Goal: Transaction & Acquisition: Purchase product/service

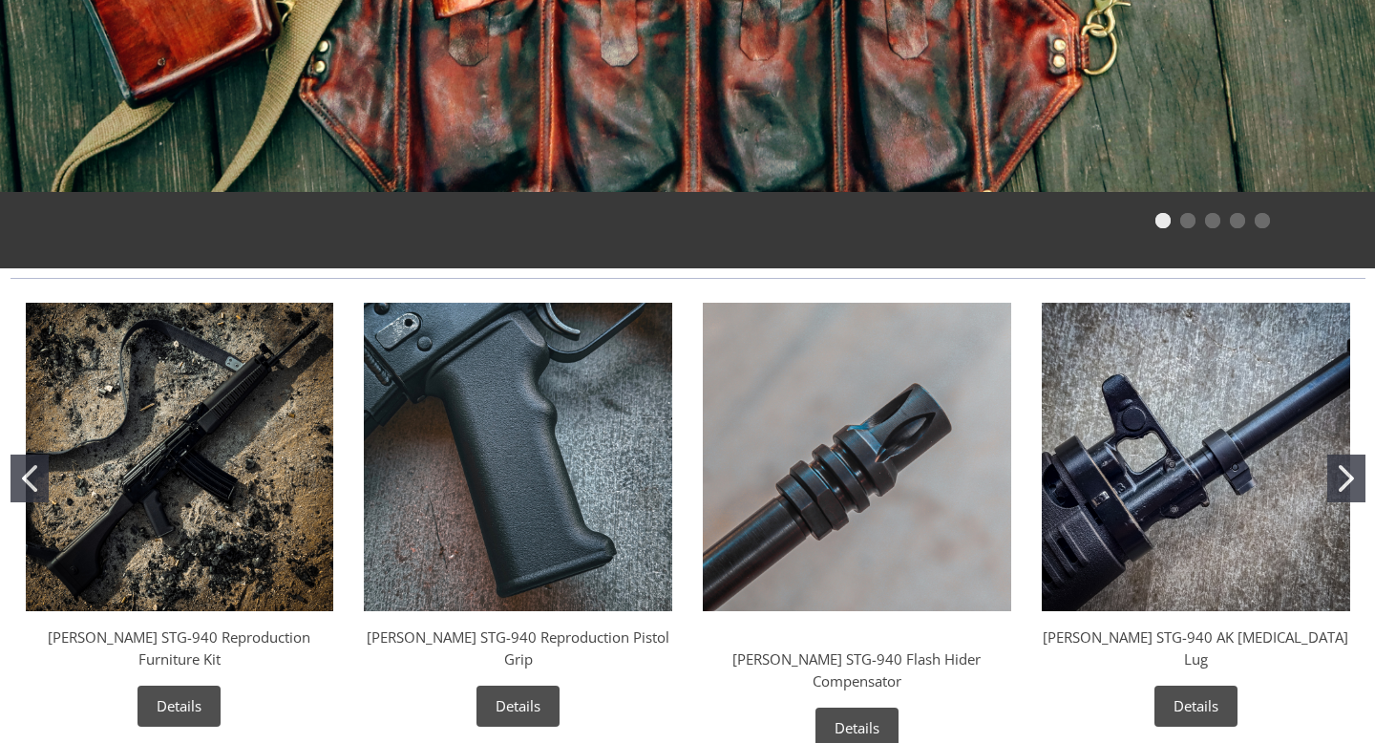
scroll to position [599, 0]
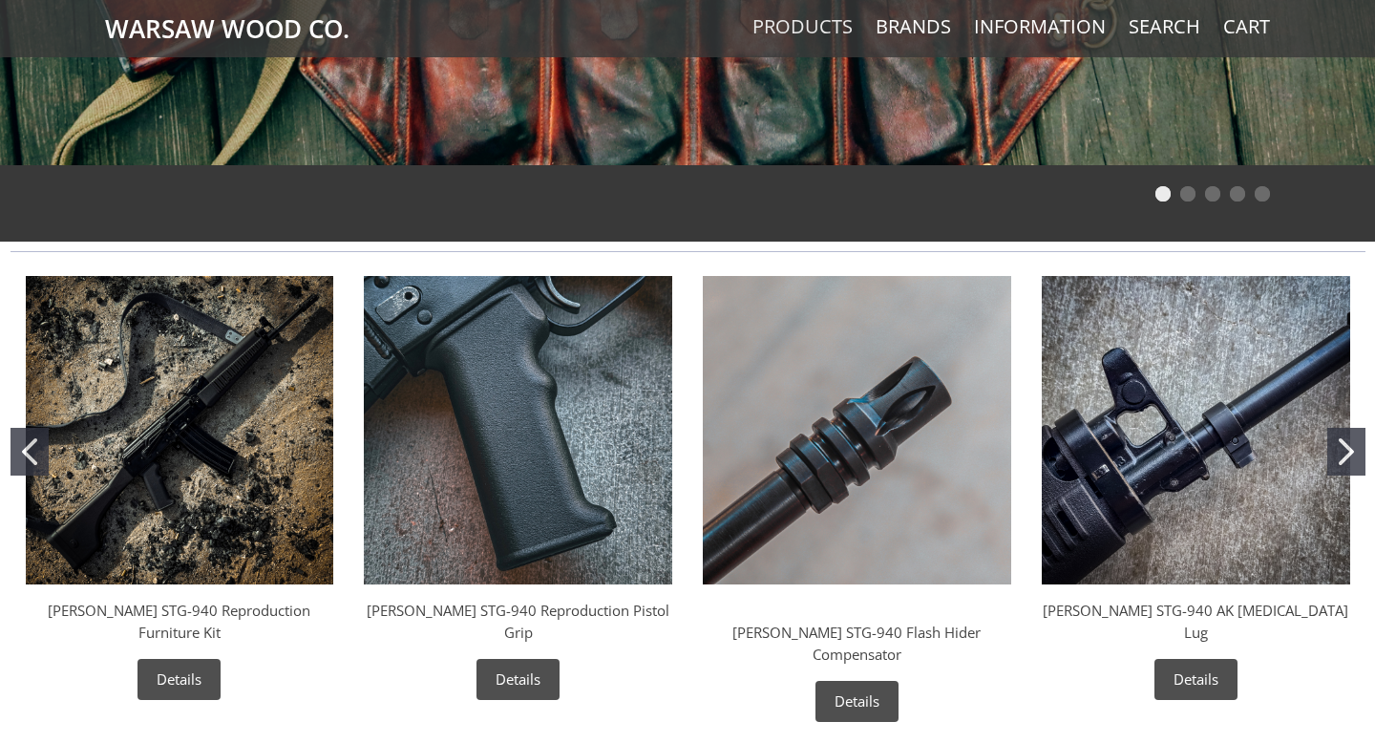
click at [823, 30] on link "Products" at bounding box center [802, 26] width 100 height 25
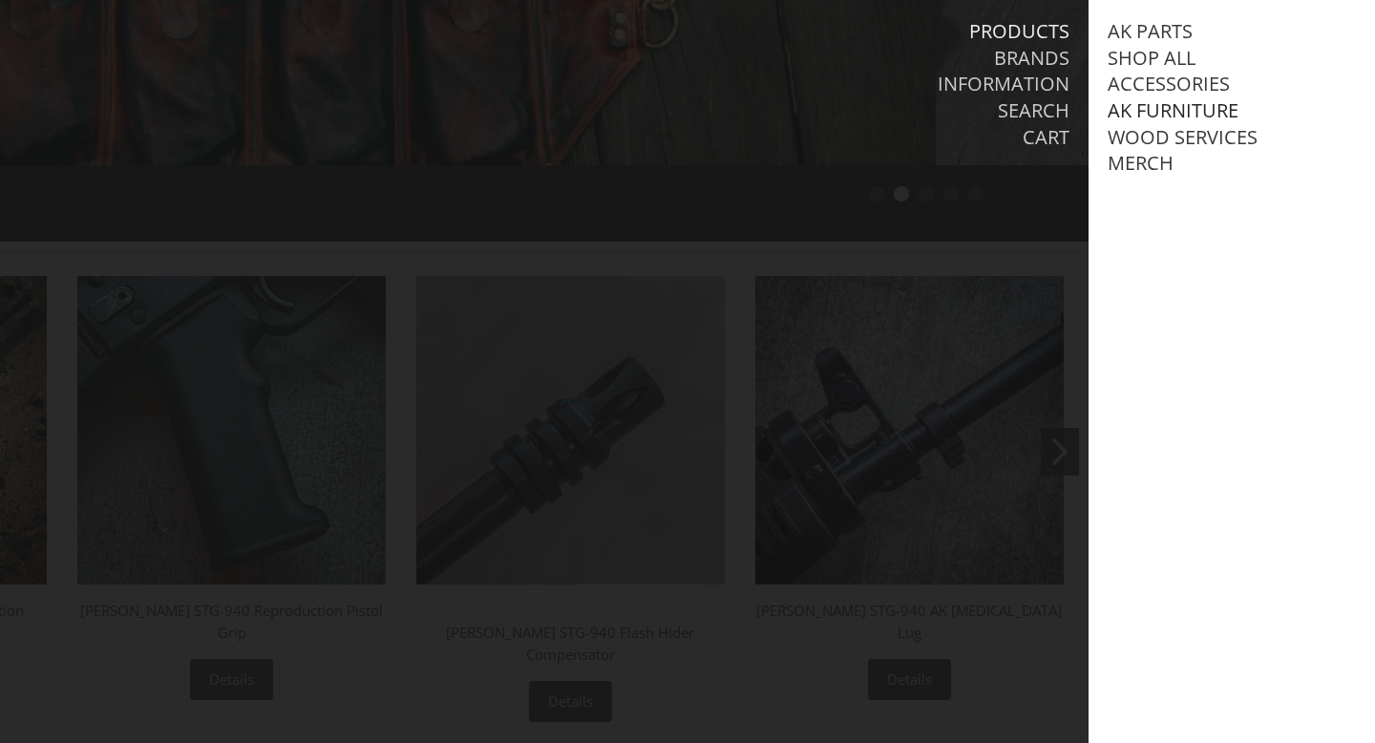
click at [1138, 115] on link "AK Furniture" at bounding box center [1173, 110] width 131 height 25
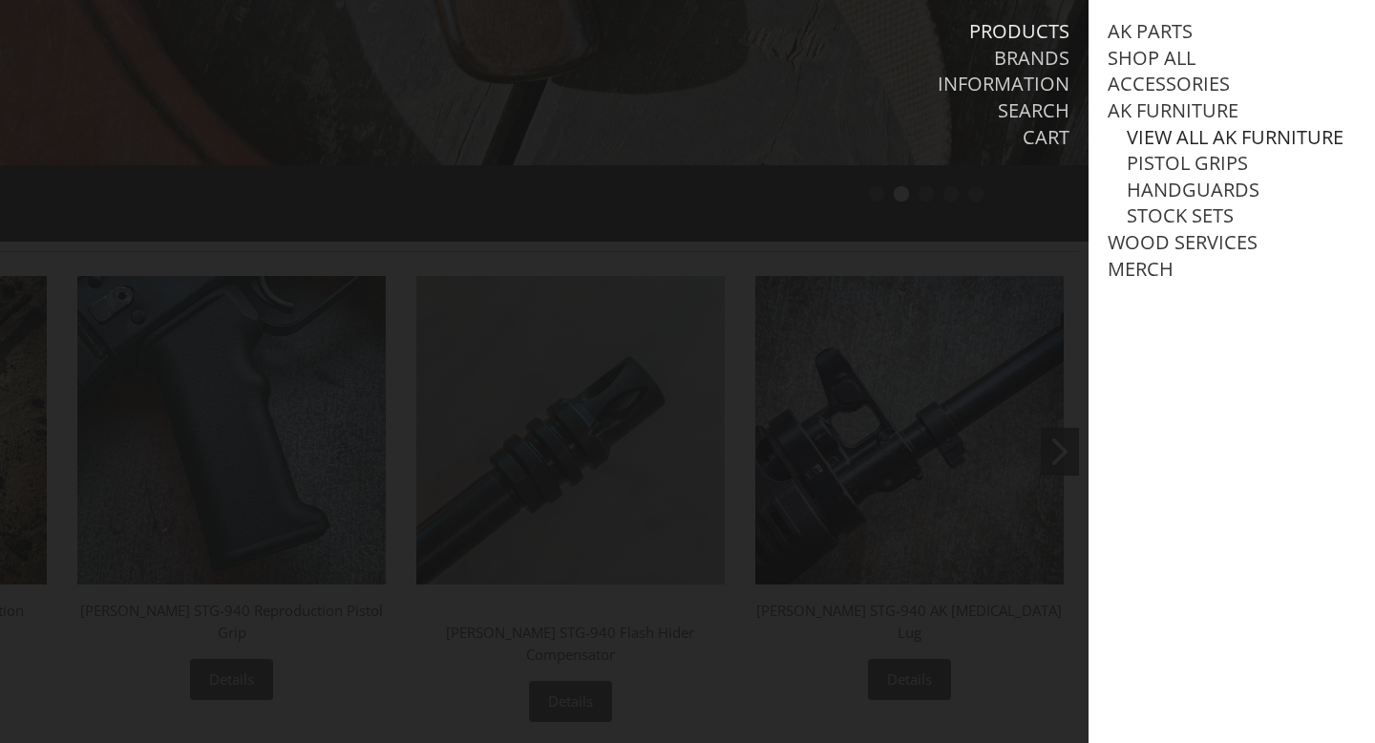
click at [1136, 137] on link "View all AK Furniture" at bounding box center [1235, 137] width 217 height 25
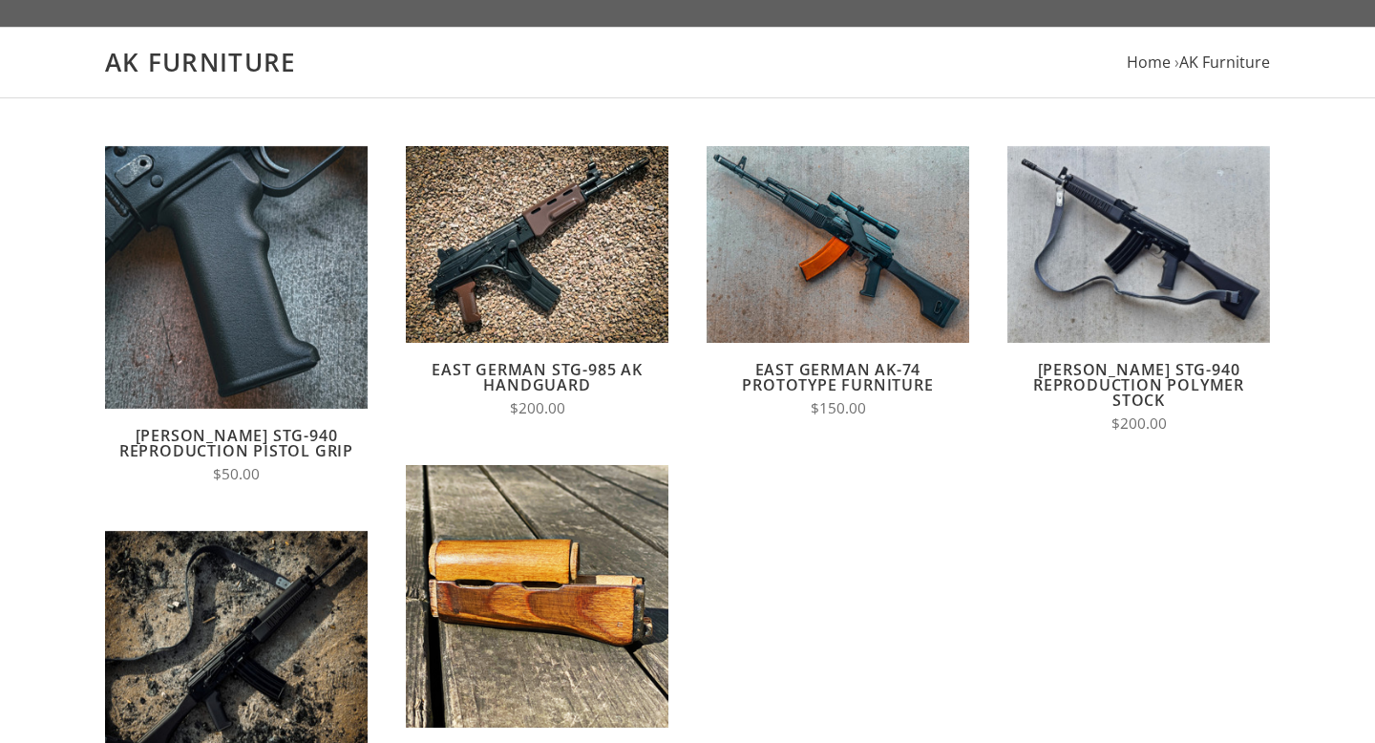
scroll to position [146, 0]
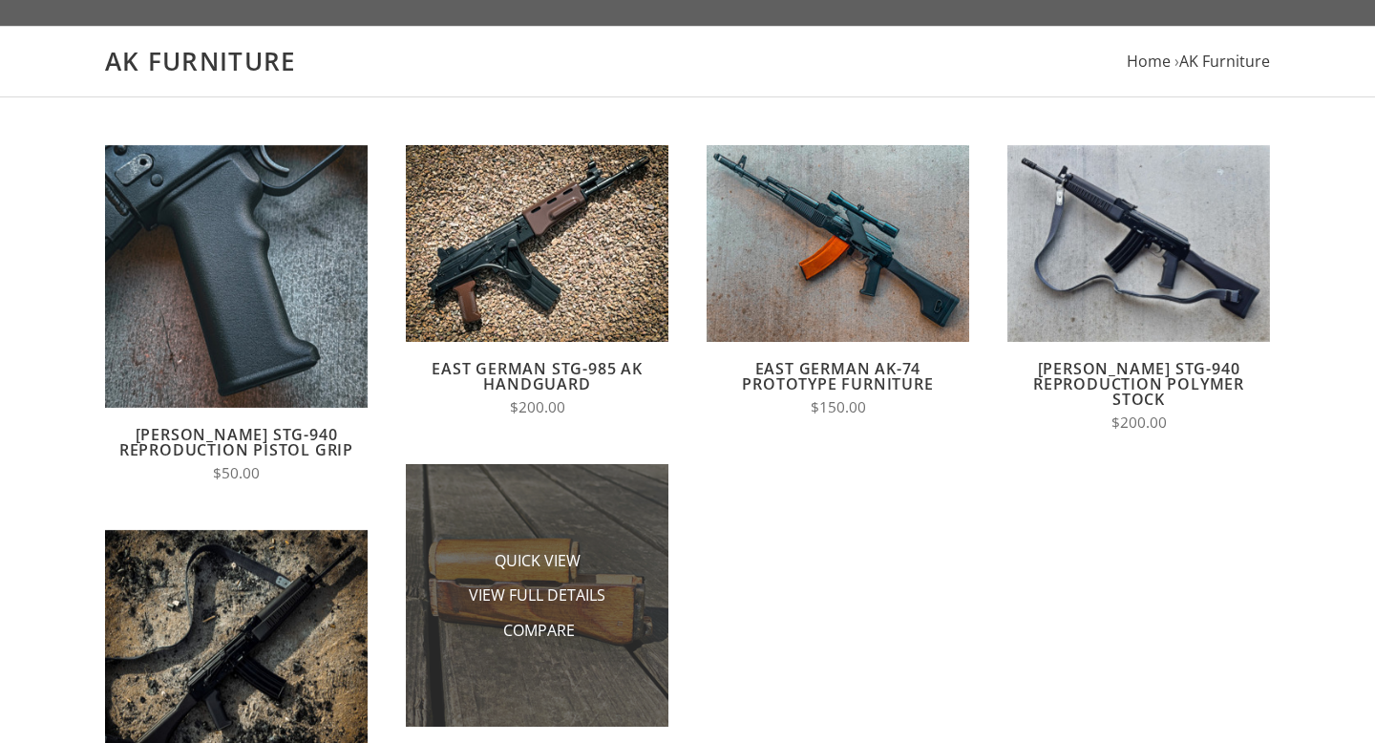
click at [614, 538] on img at bounding box center [537, 595] width 263 height 263
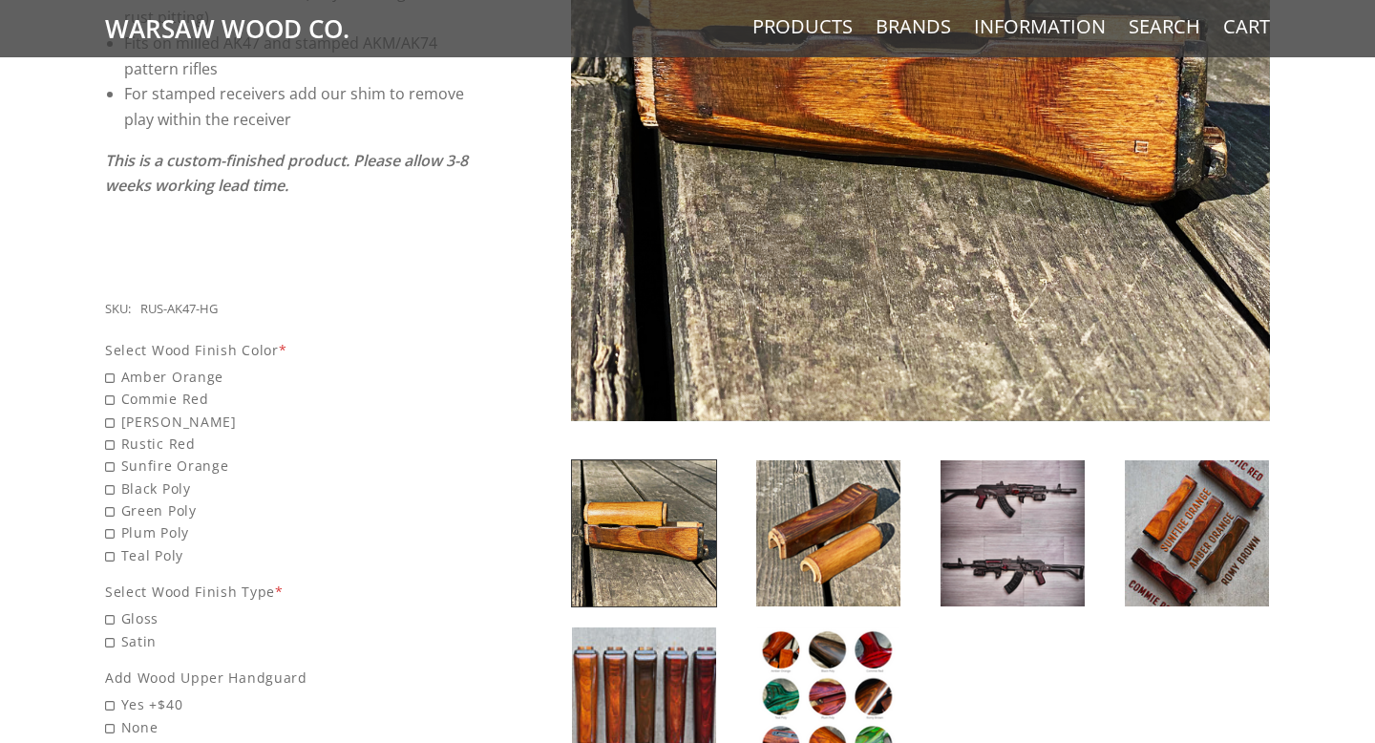
scroll to position [564, 0]
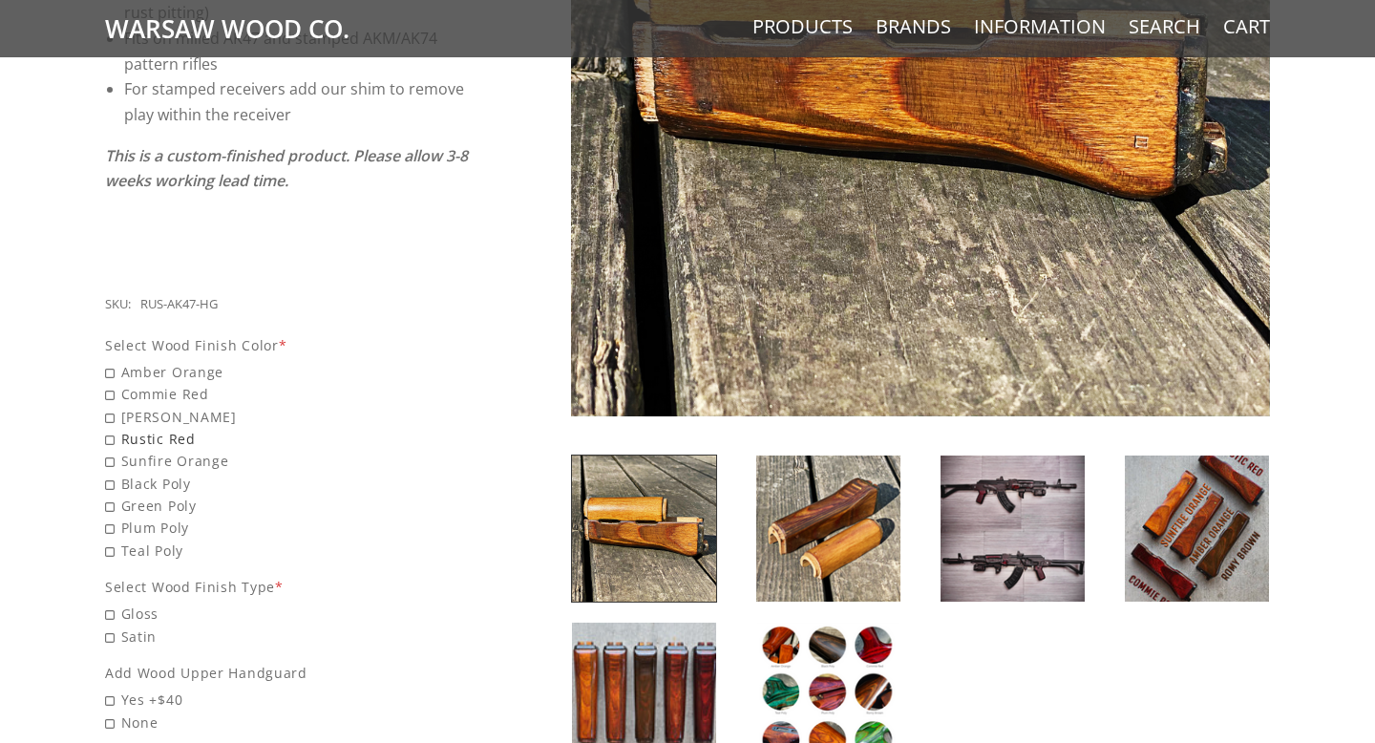
click at [112, 428] on span "Rustic Red" at bounding box center [288, 439] width 366 height 22
click at [112, 428] on input "Rustic Red" at bounding box center [238, 428] width 267 height 1
radio input "true"
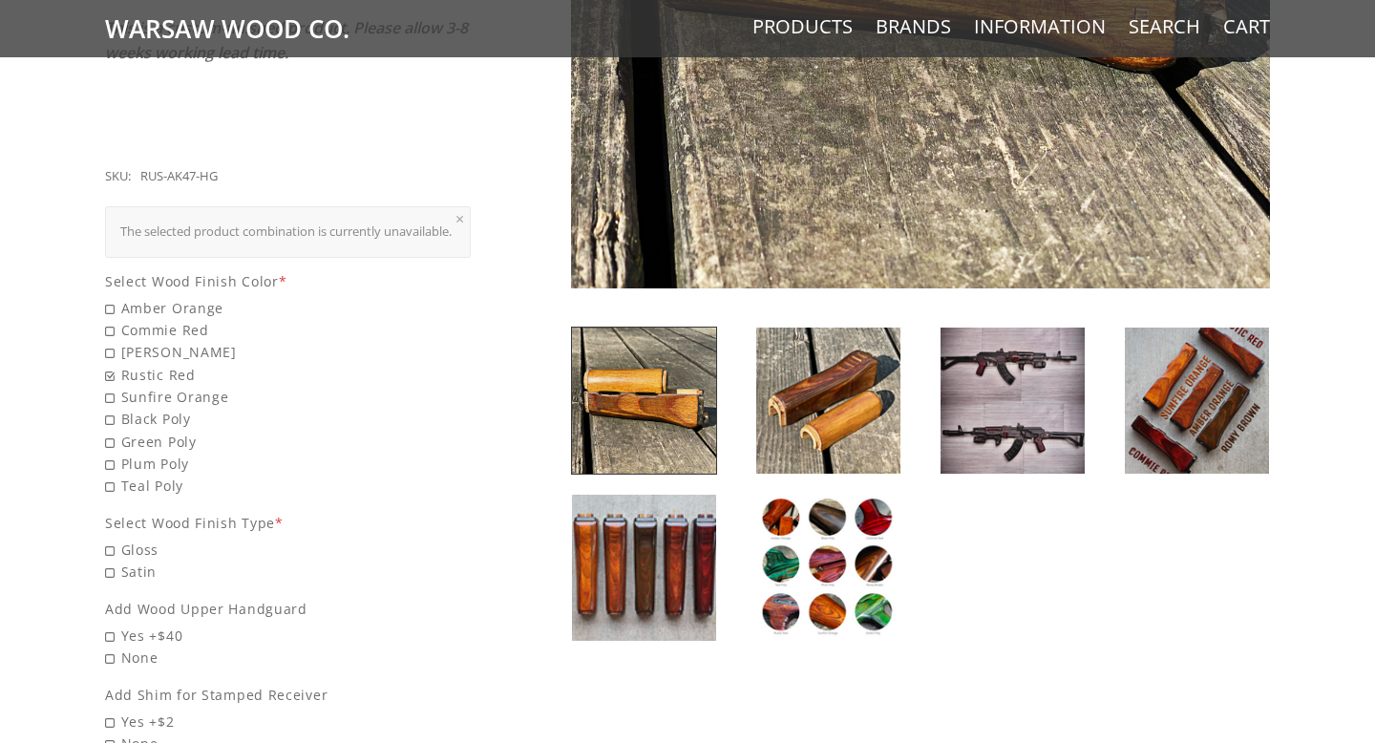
click at [872, 566] on img at bounding box center [828, 568] width 144 height 146
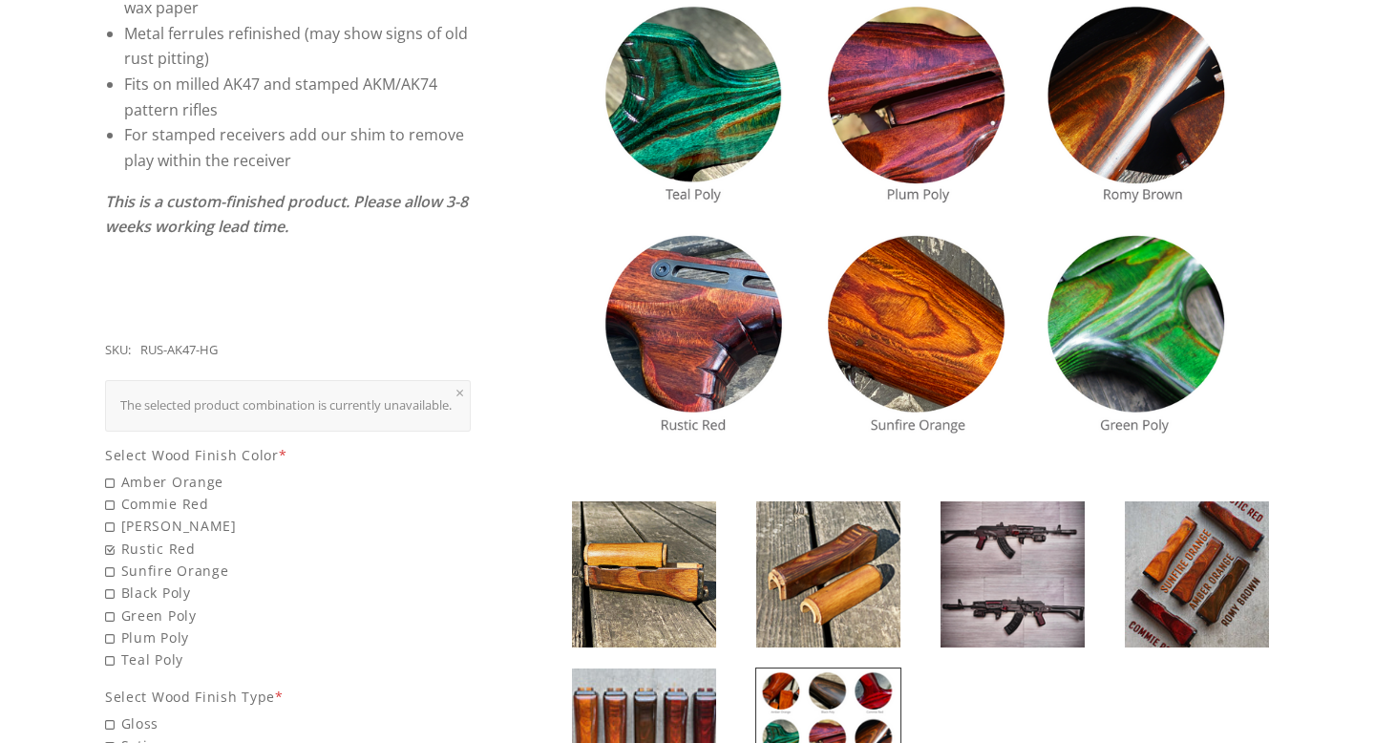
scroll to position [0, 0]
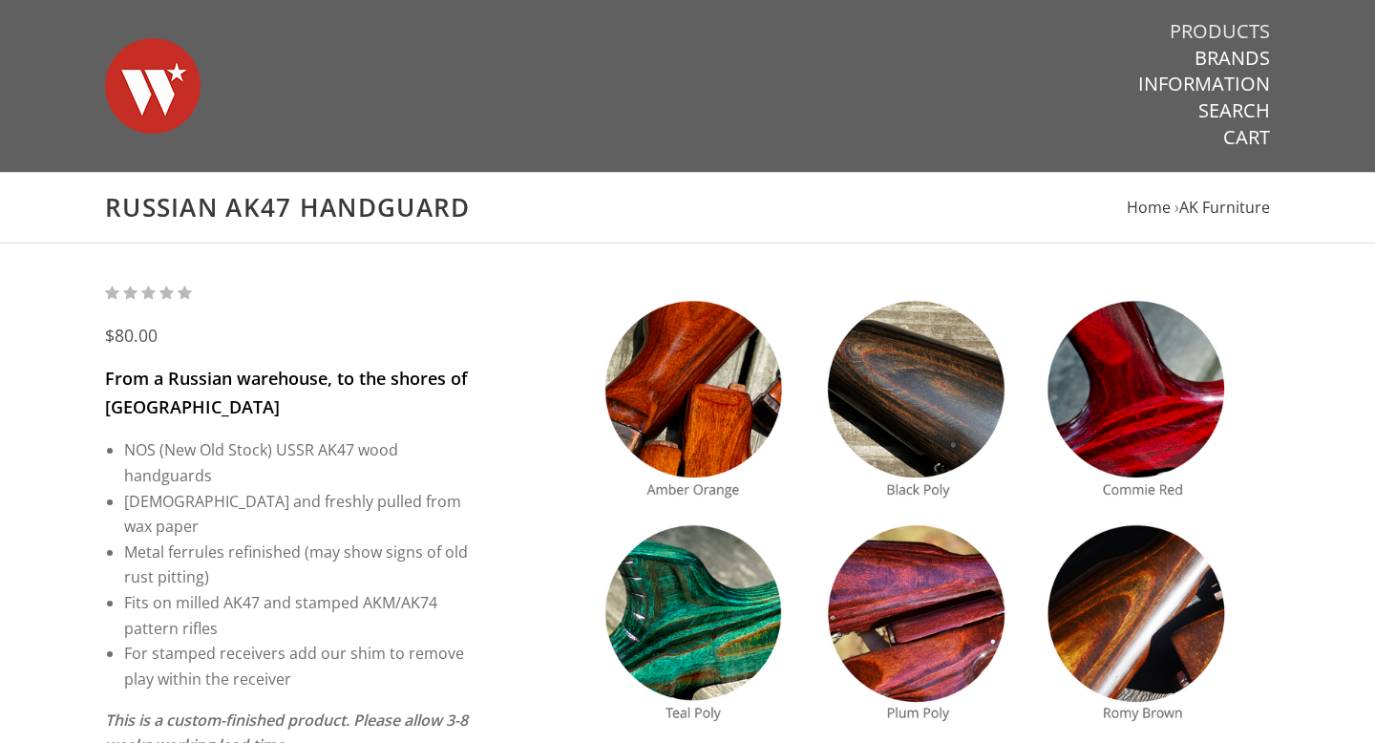
click at [1218, 34] on link "Products" at bounding box center [1220, 31] width 100 height 25
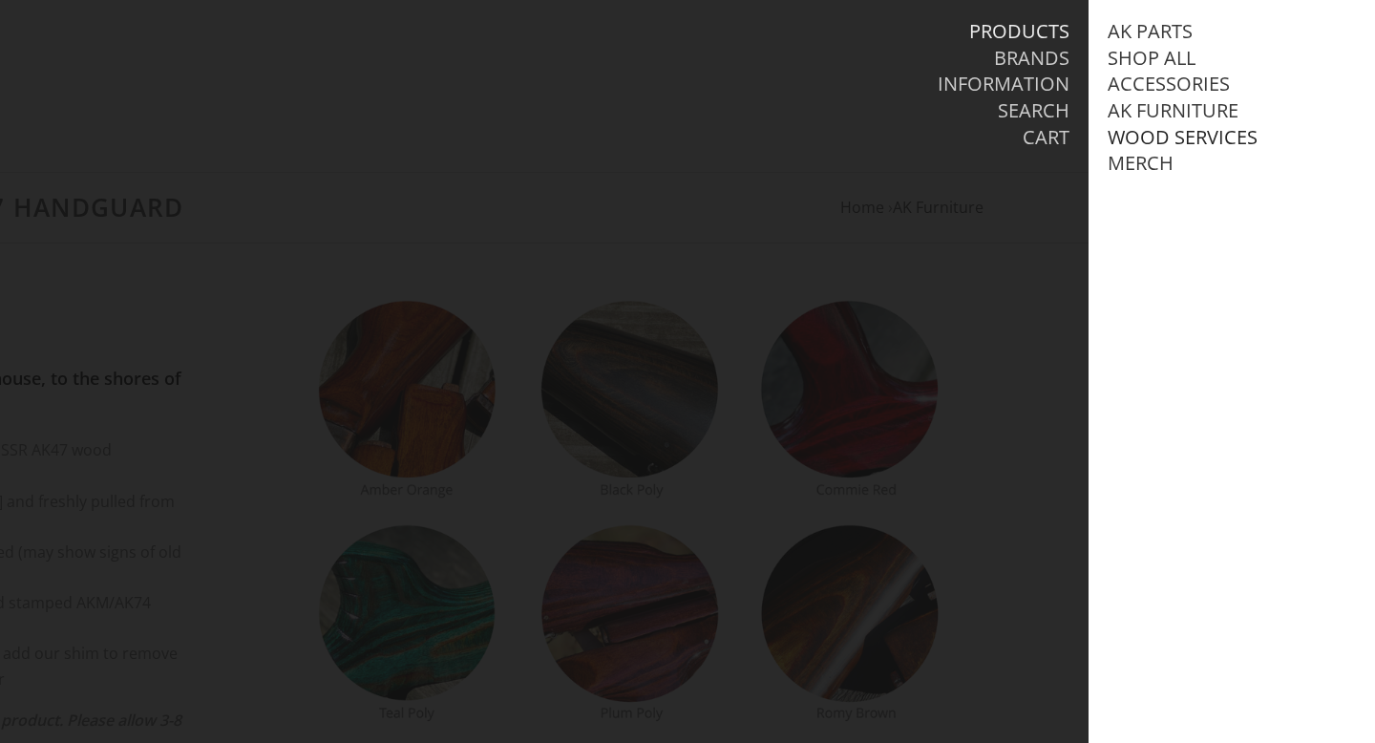
click at [1174, 135] on link "Wood Services" at bounding box center [1183, 137] width 150 height 25
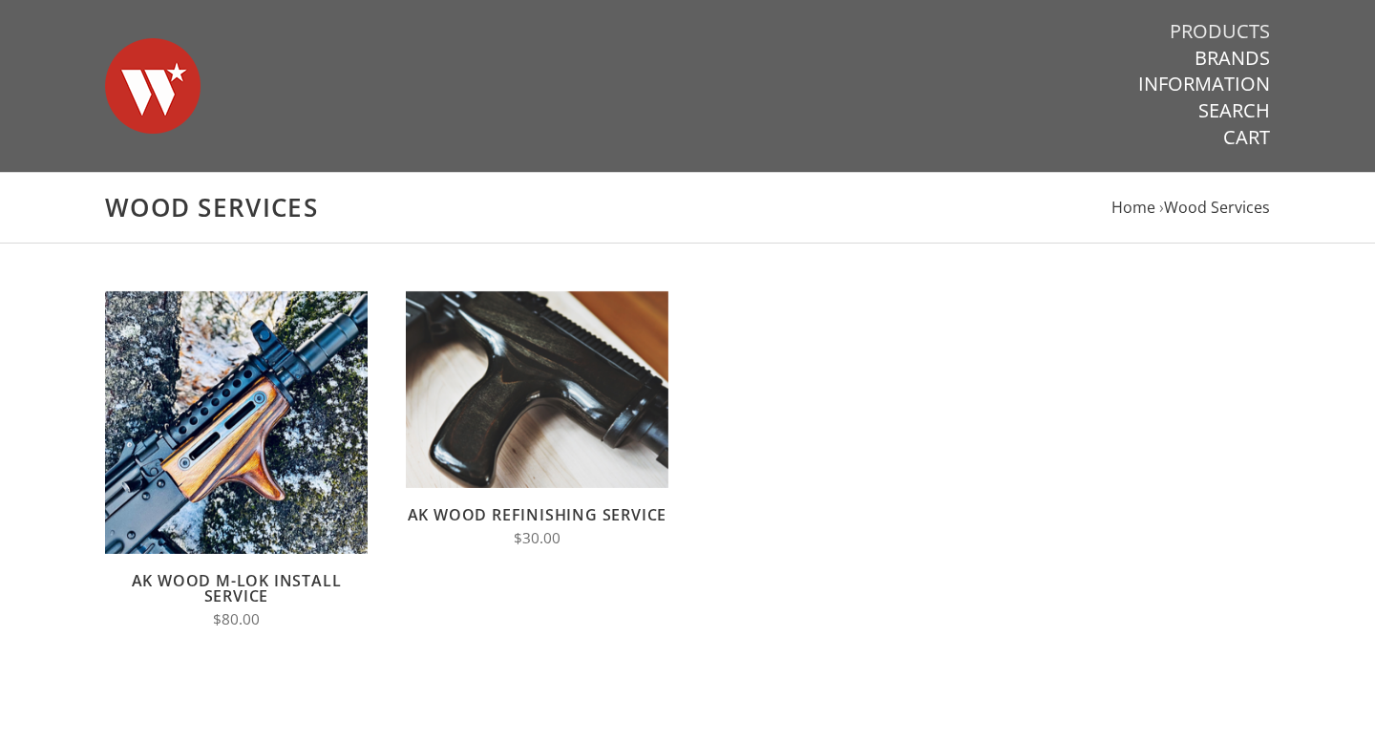
click at [1214, 34] on link "Products" at bounding box center [1220, 31] width 100 height 25
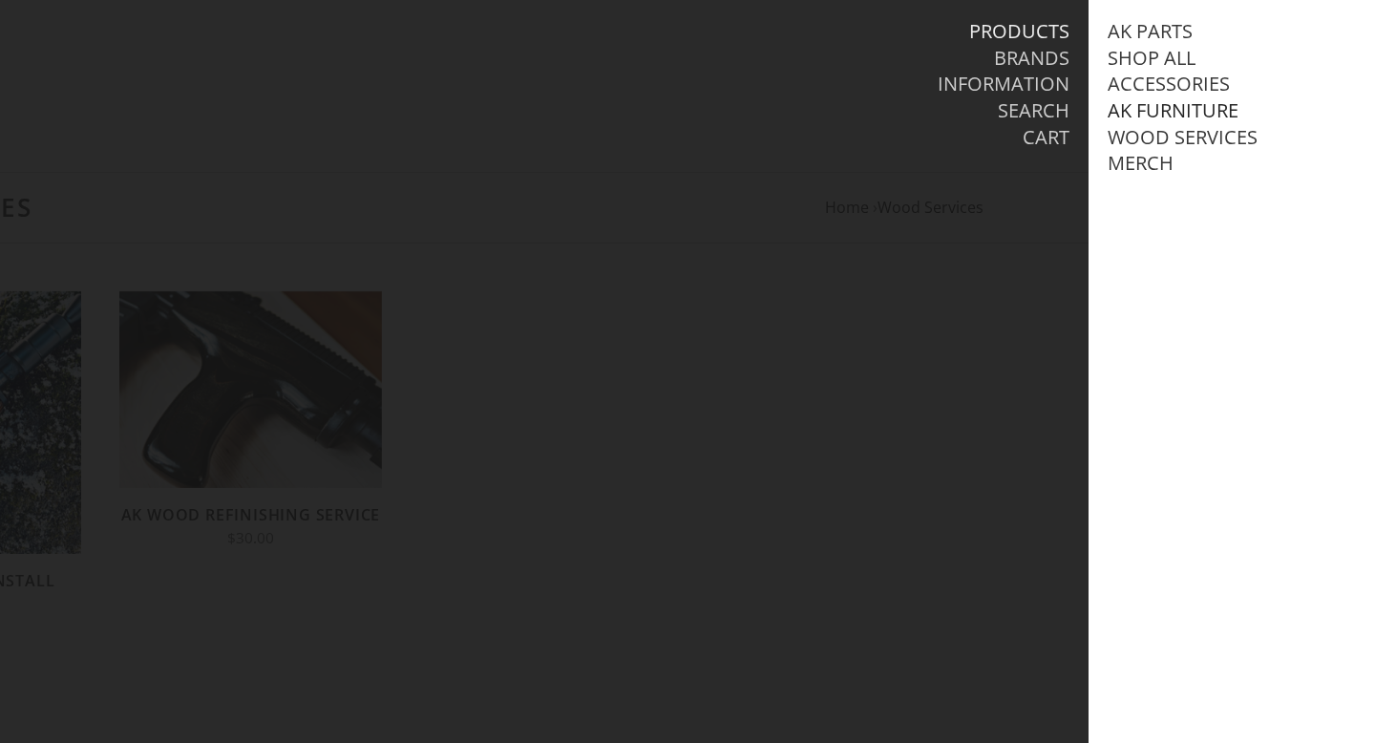
click at [1166, 114] on link "AK Furniture" at bounding box center [1173, 110] width 131 height 25
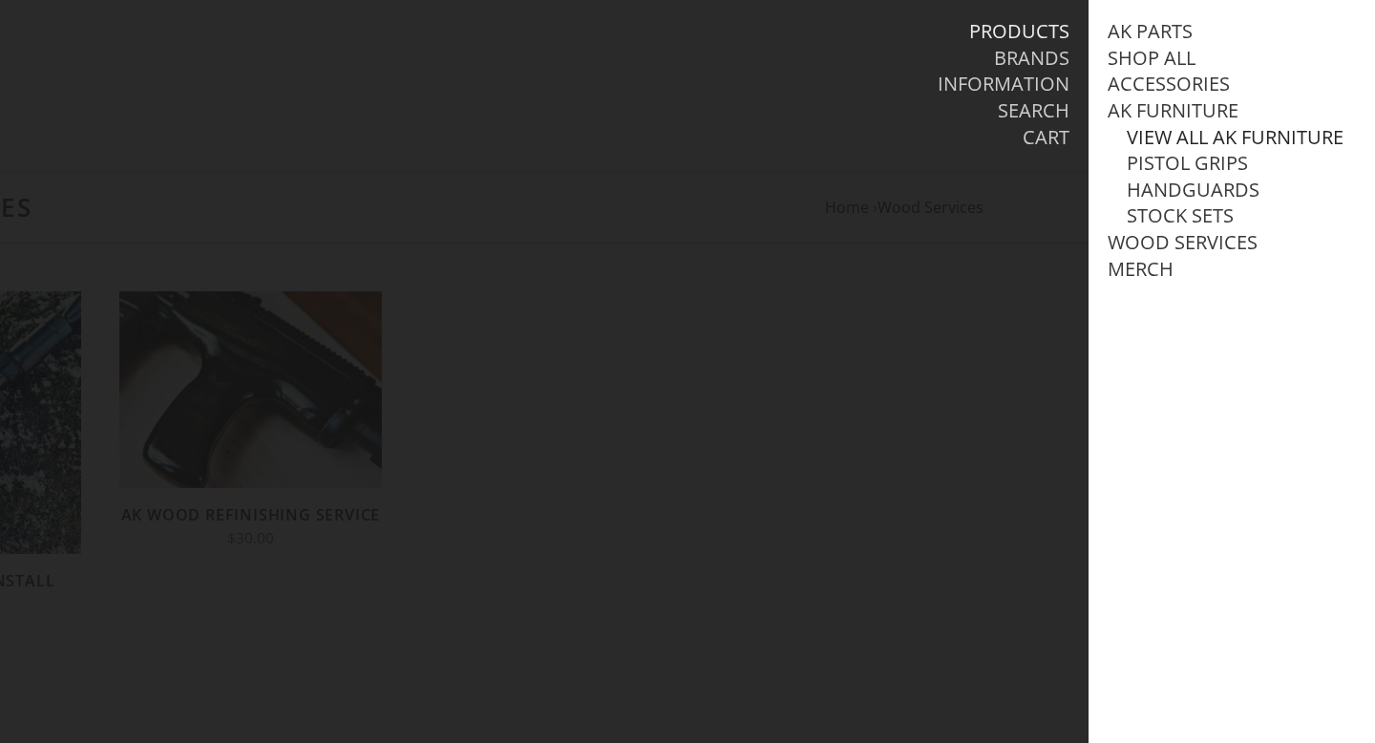
click at [1179, 129] on link "View all AK Furniture" at bounding box center [1235, 137] width 217 height 25
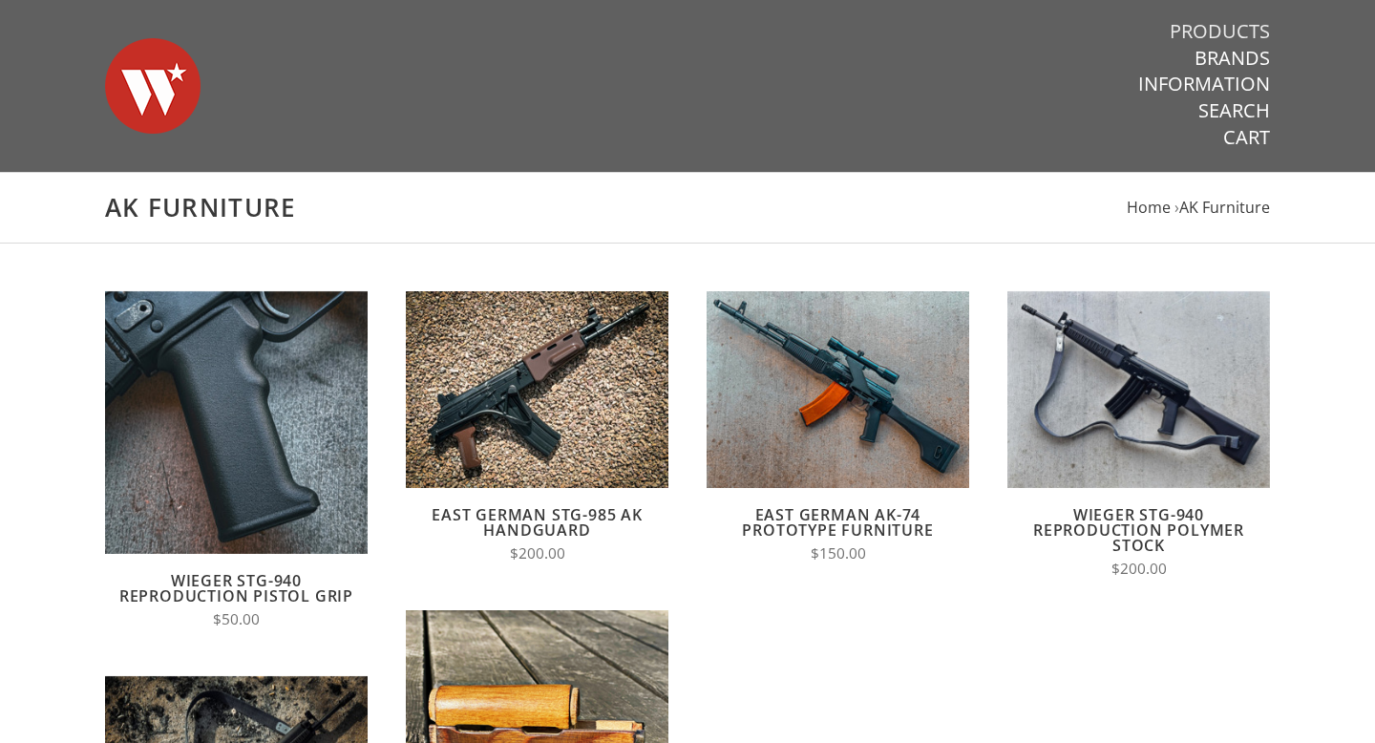
click at [1234, 29] on link "Products" at bounding box center [1220, 31] width 100 height 25
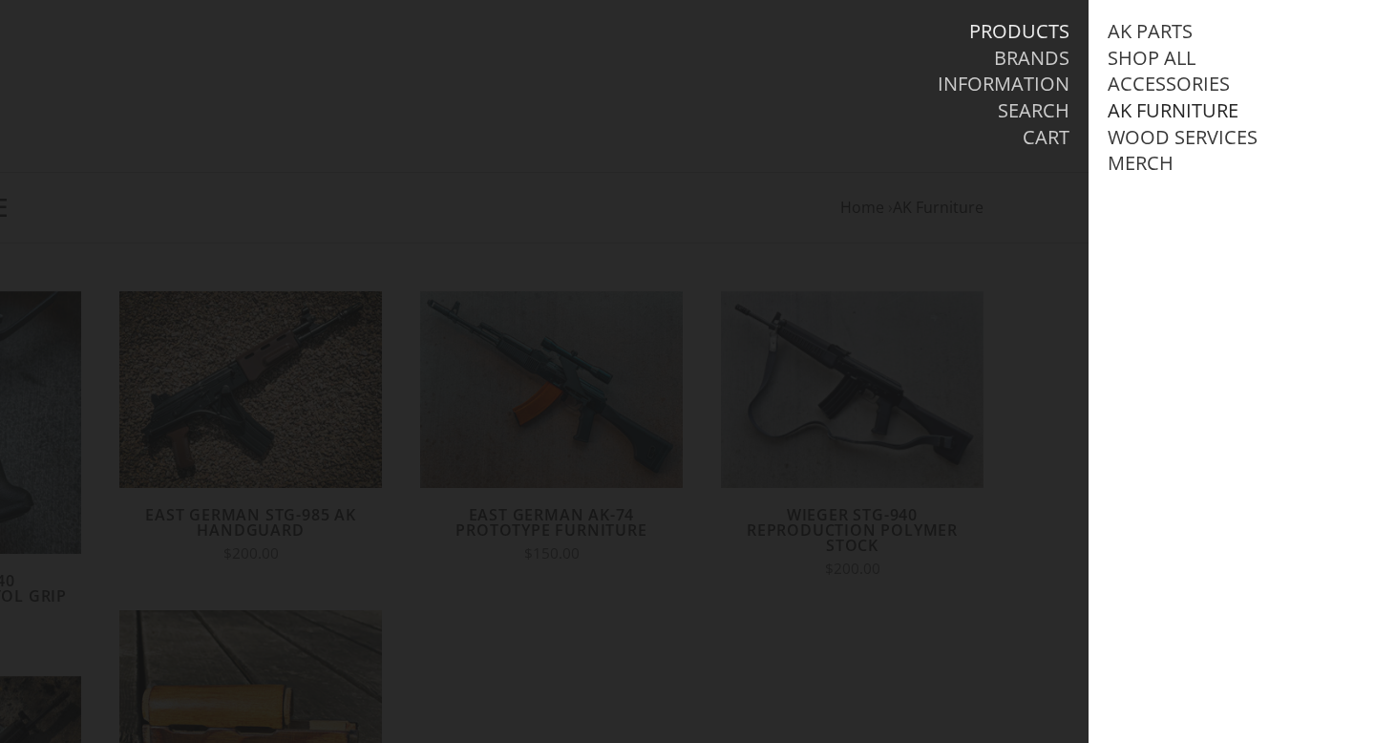
click at [1190, 100] on link "AK Furniture" at bounding box center [1173, 110] width 131 height 25
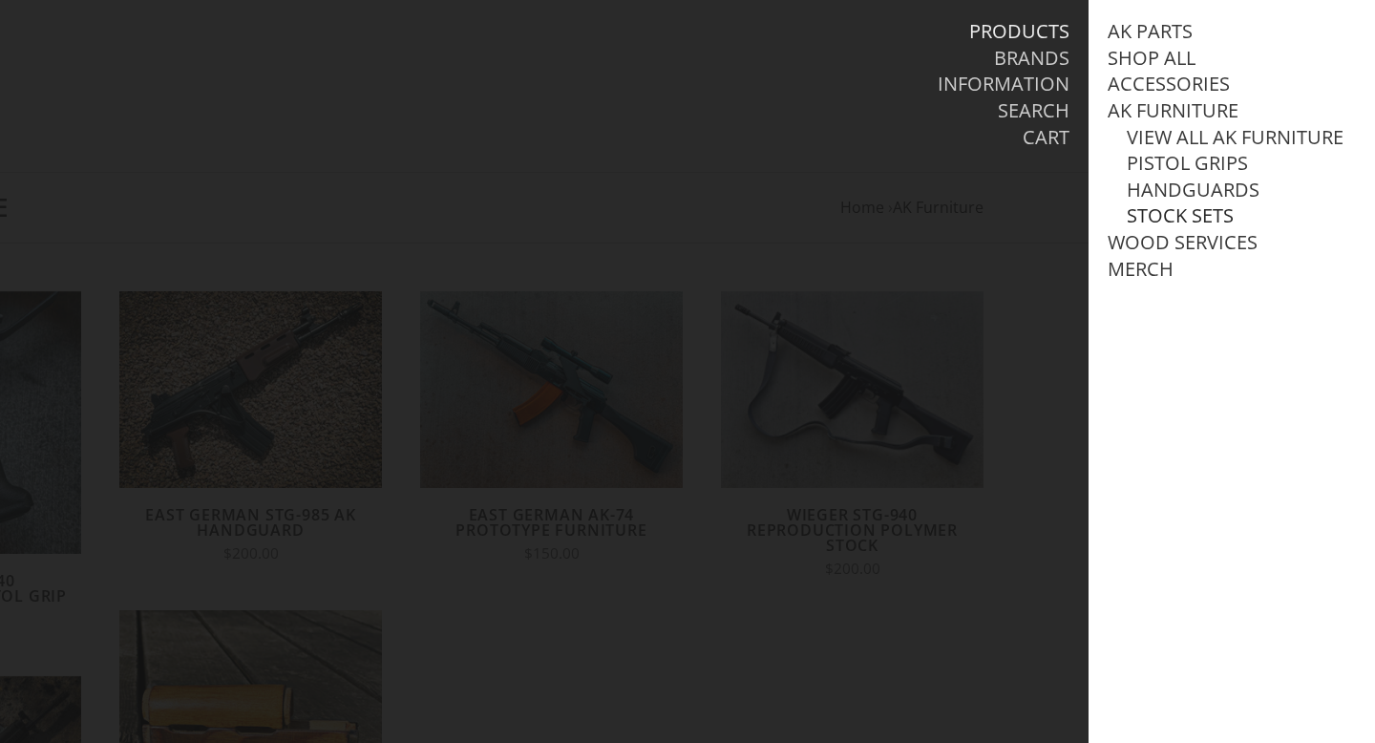
click at [1185, 212] on link "Stock Sets" at bounding box center [1180, 215] width 107 height 25
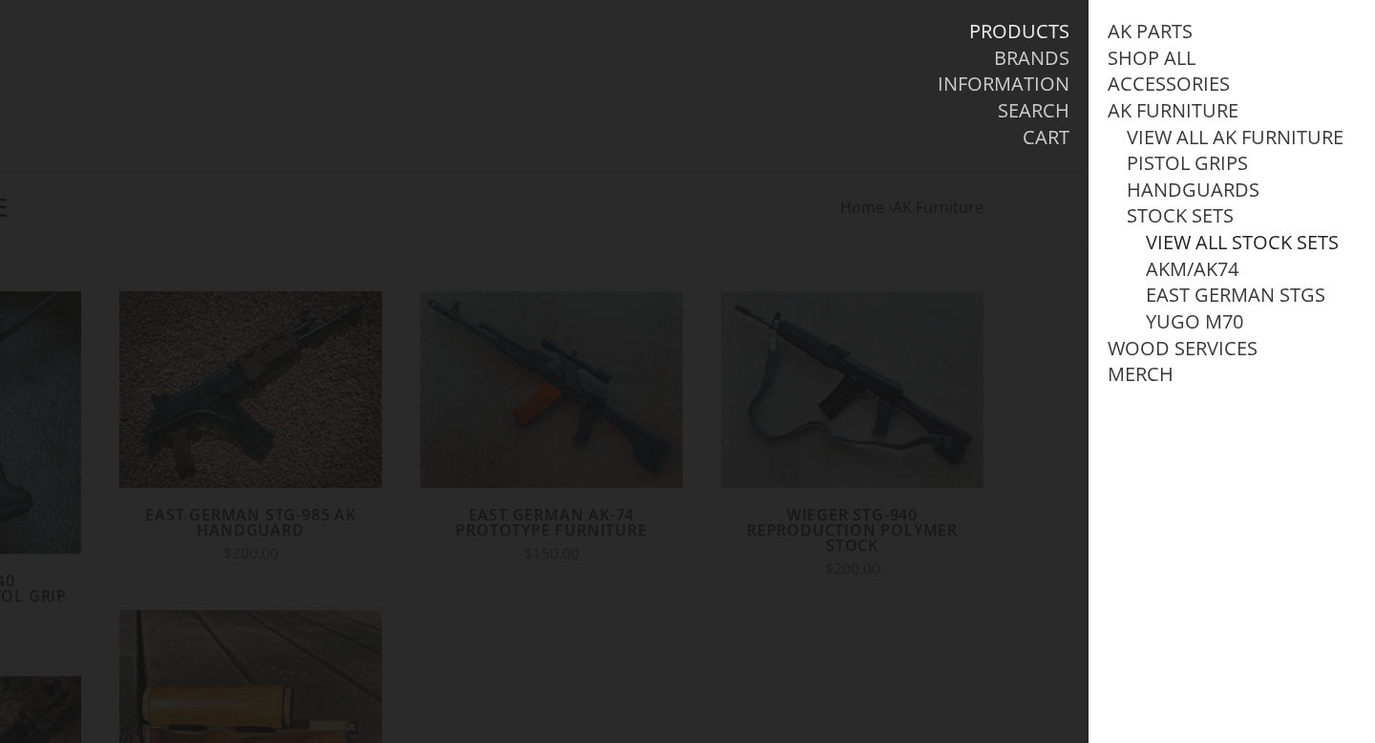
click at [1190, 237] on link "View all Stock Sets" at bounding box center [1242, 242] width 193 height 25
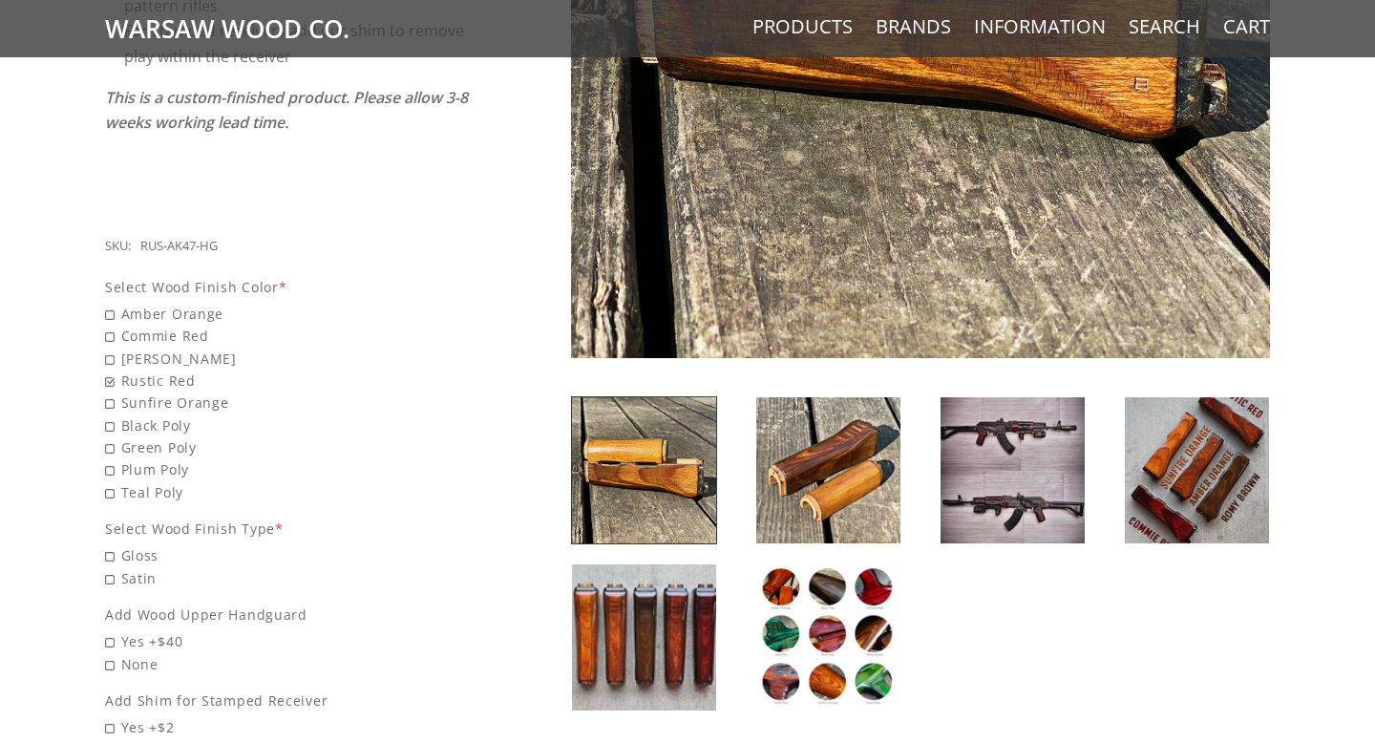
scroll to position [627, 0]
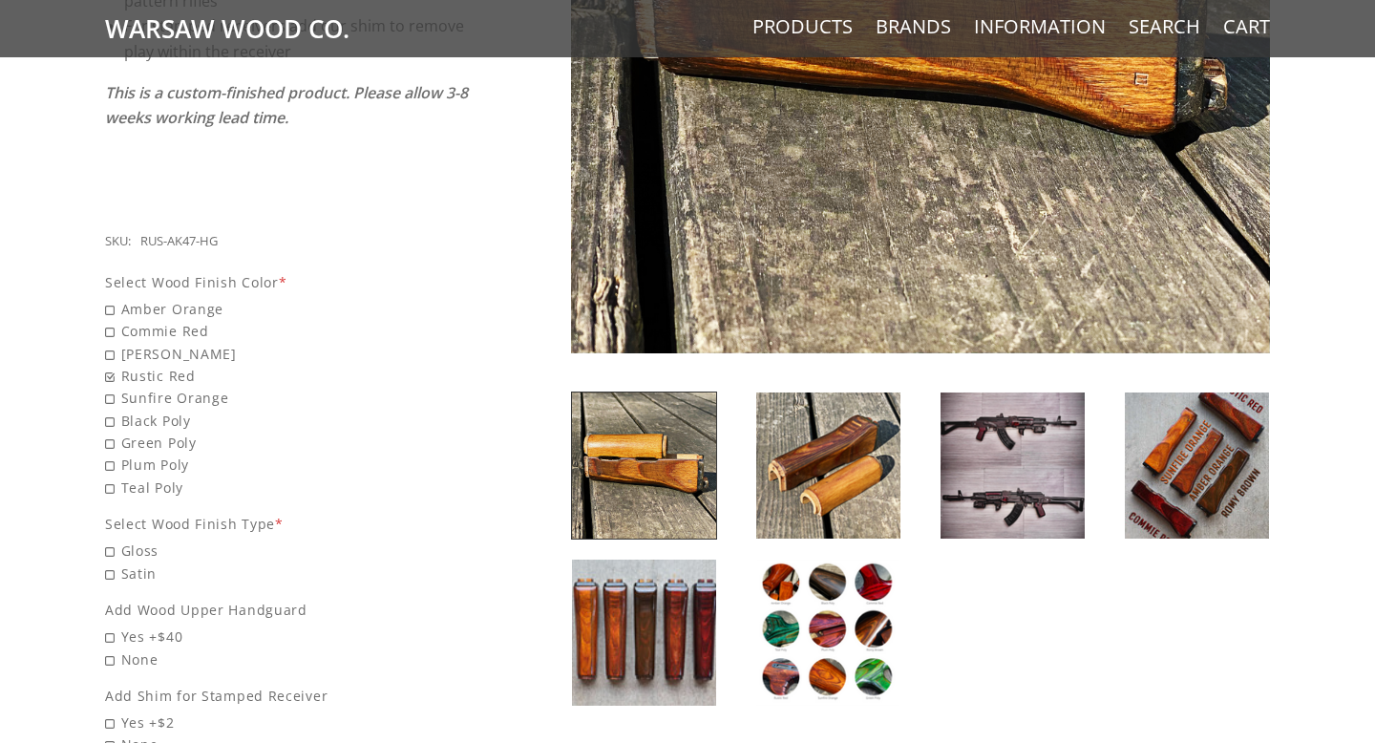
click at [832, 614] on img at bounding box center [828, 632] width 144 height 146
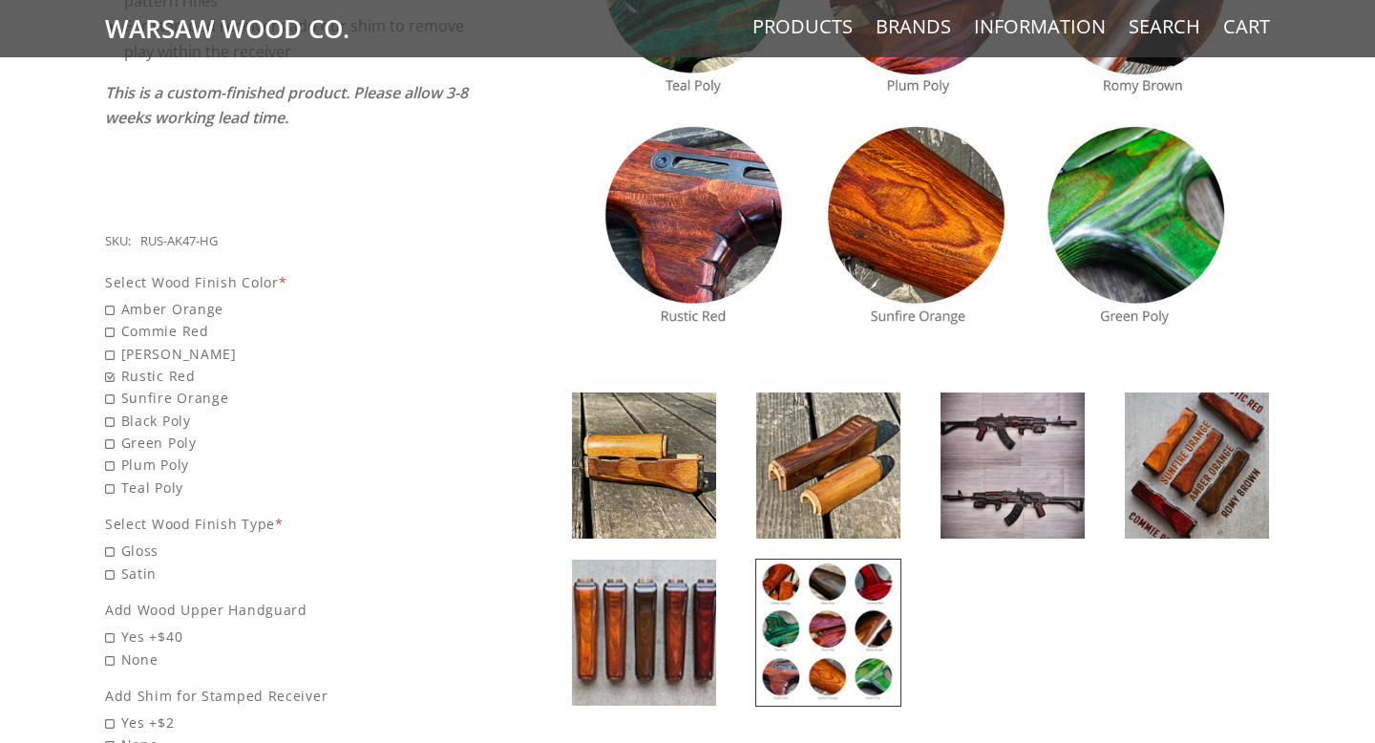
click at [1192, 484] on img at bounding box center [1197, 465] width 144 height 146
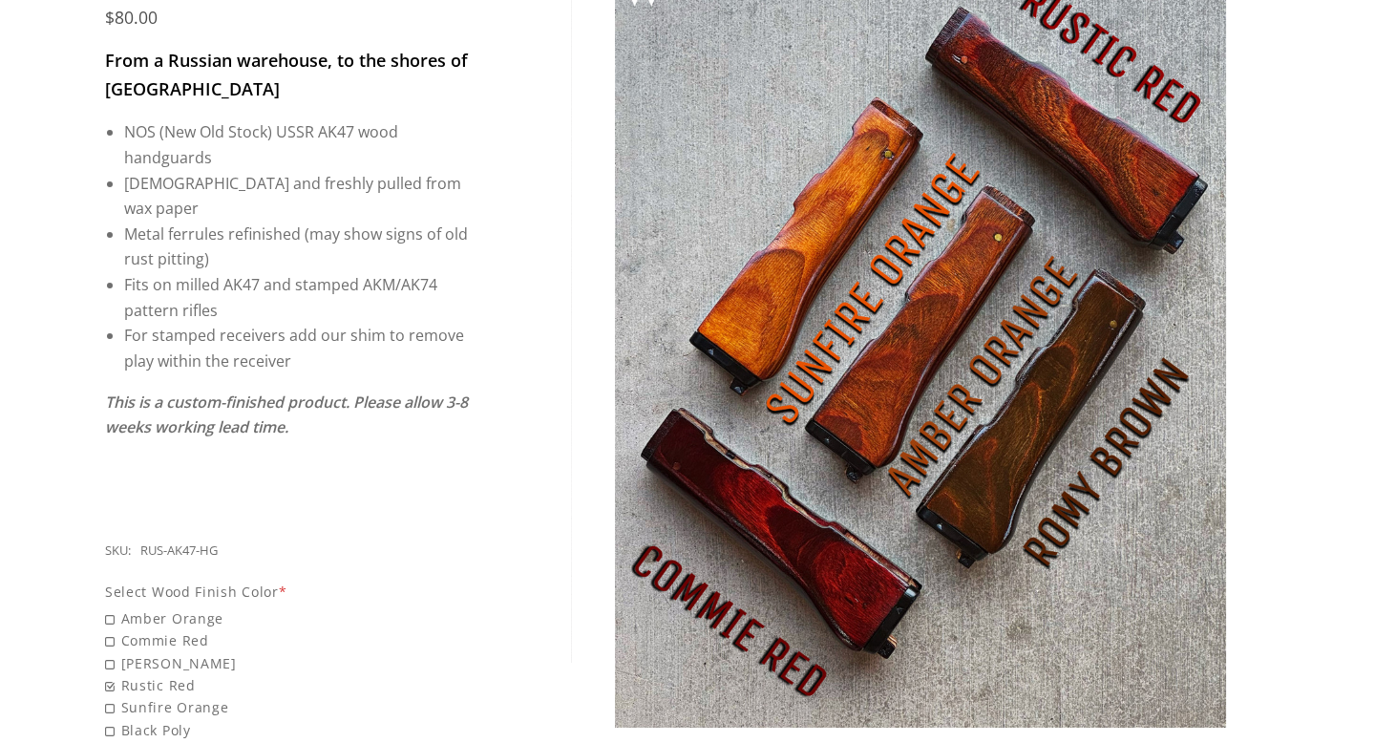
scroll to position [329, 0]
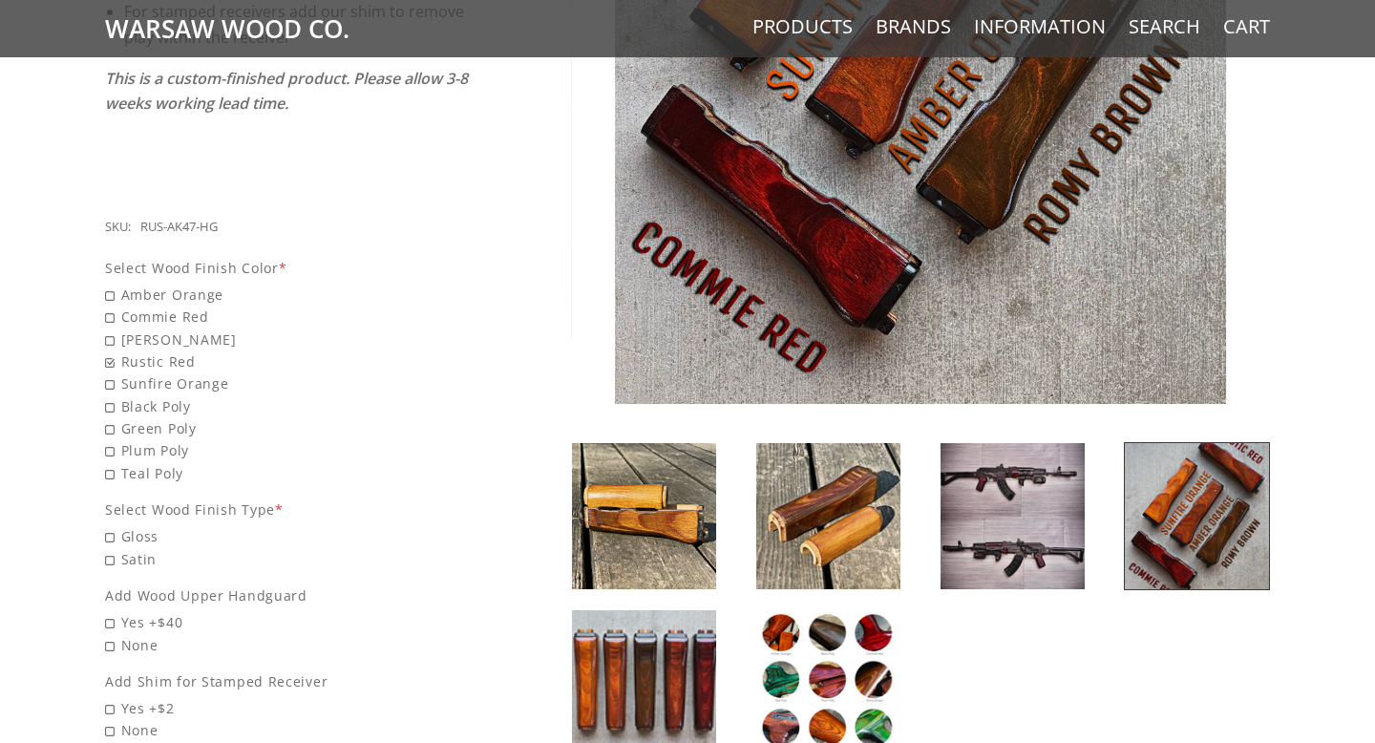
click at [688, 686] on img at bounding box center [644, 683] width 144 height 146
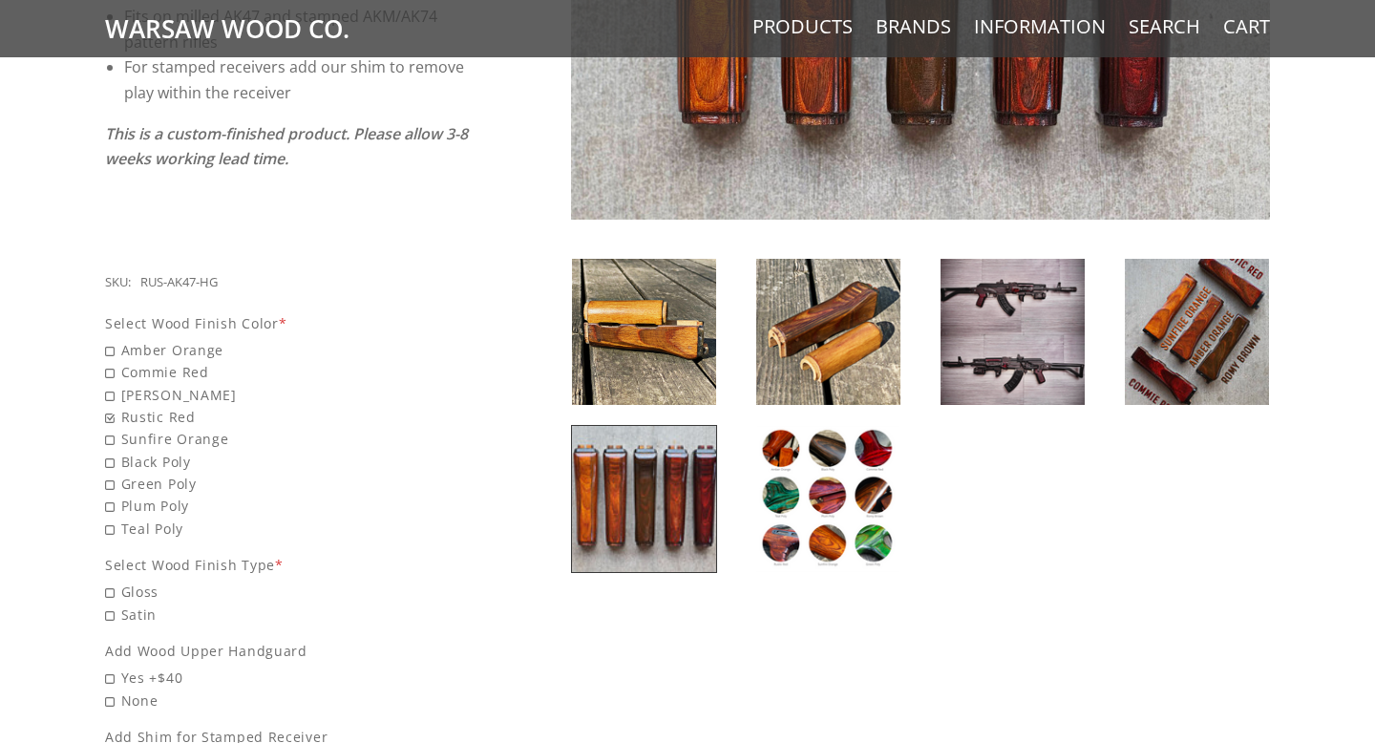
scroll to position [590, 0]
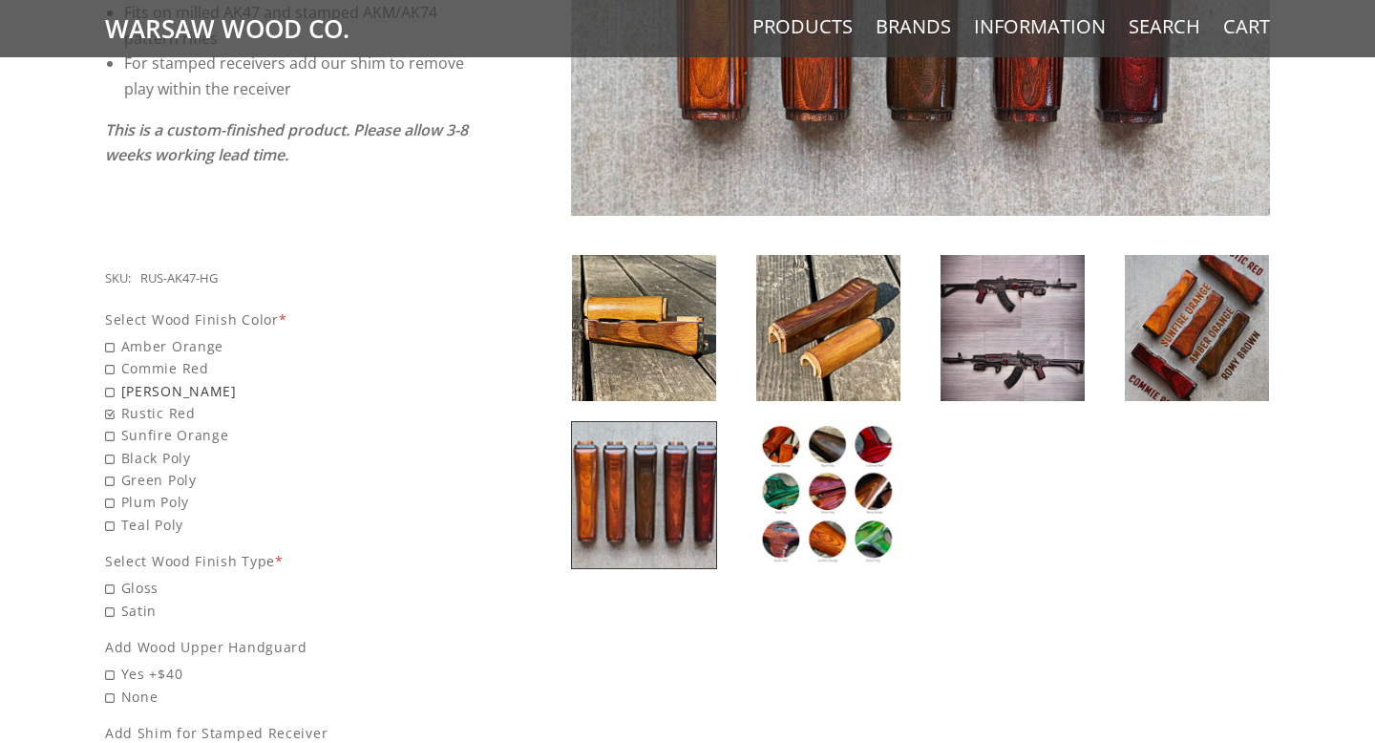
click at [111, 380] on span "Romy Brown" at bounding box center [288, 391] width 366 height 22
click at [111, 380] on input "Romy Brown" at bounding box center [238, 380] width 267 height 1
radio input "true"
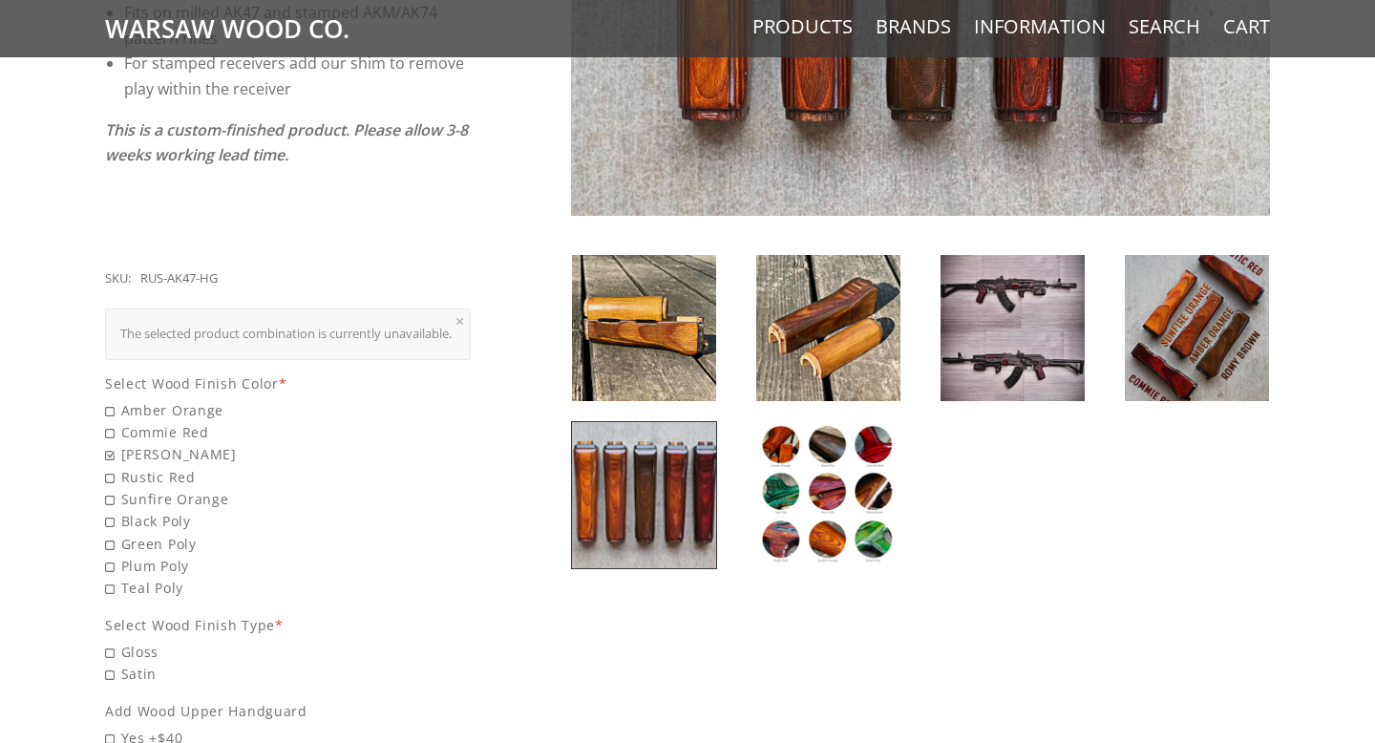
click at [765, 517] on img at bounding box center [828, 495] width 144 height 146
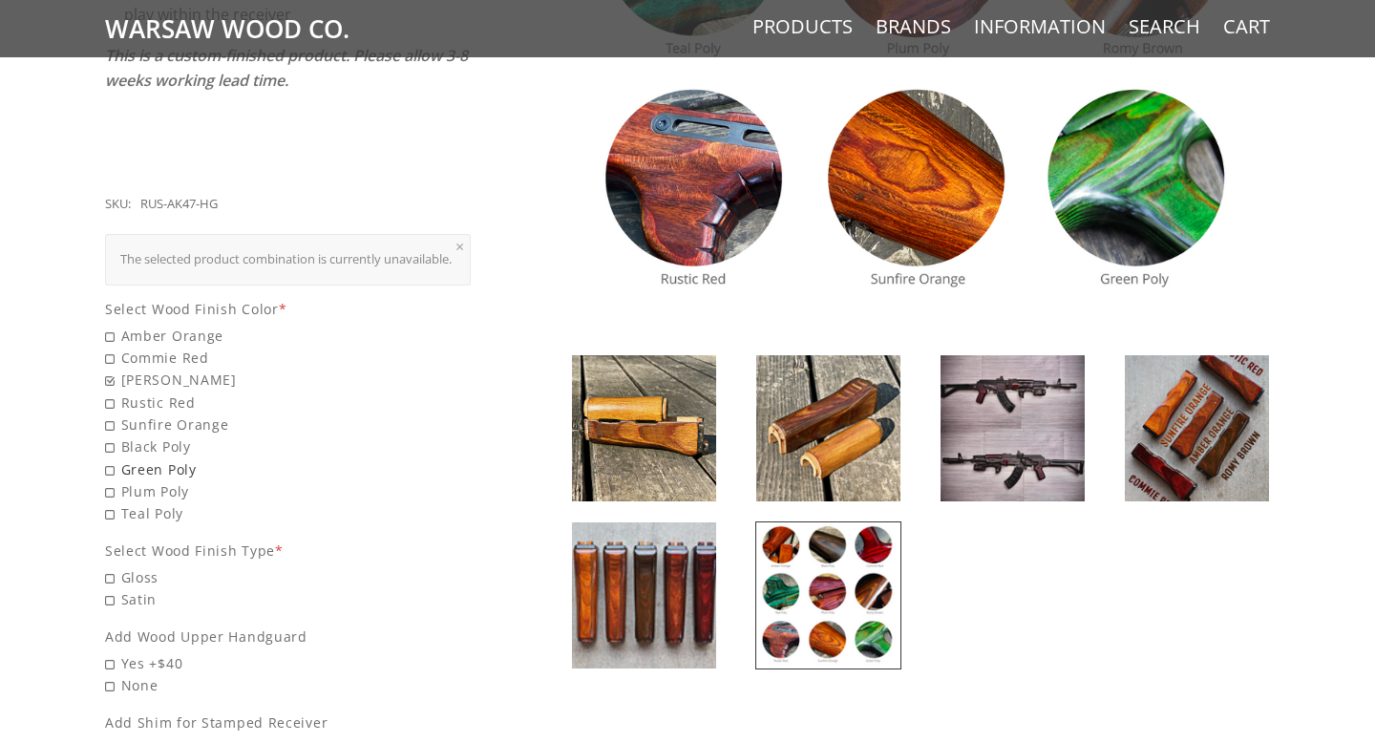
scroll to position [666, 0]
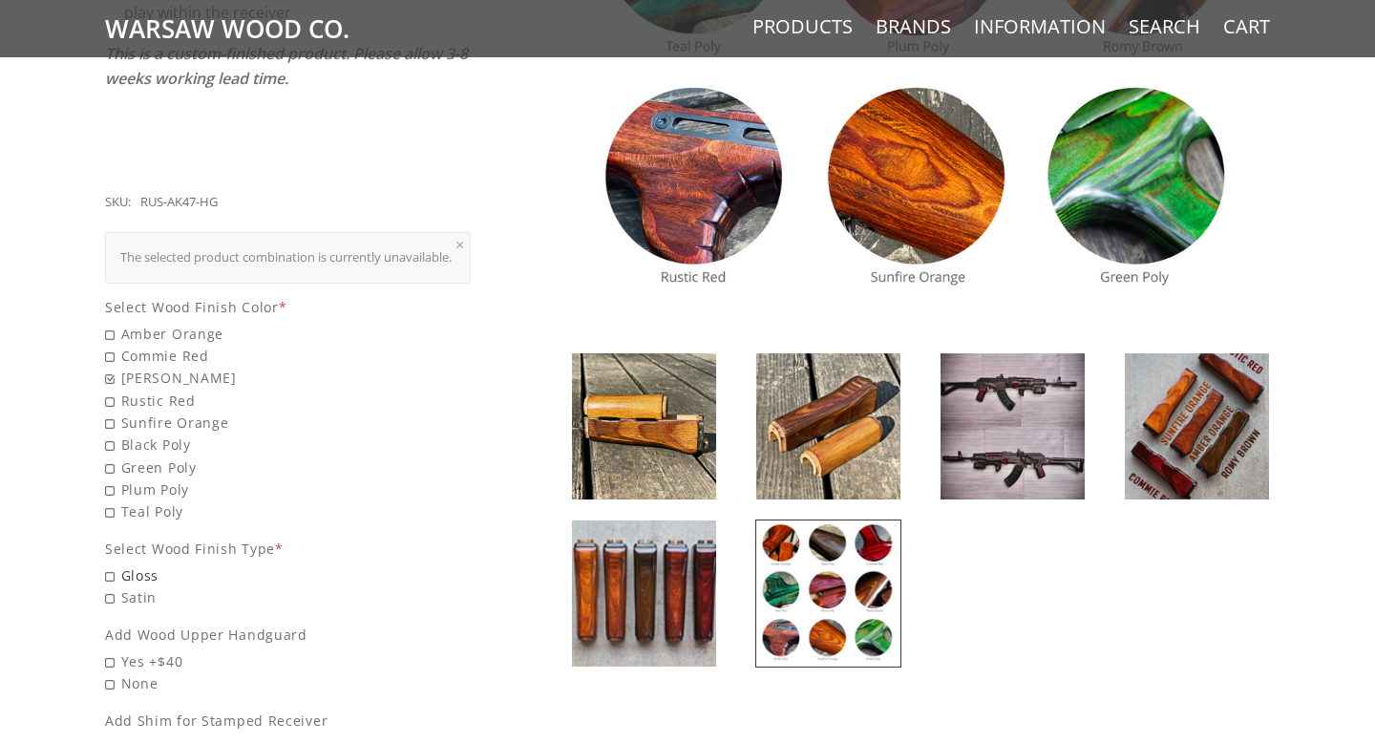
click at [114, 571] on span "Gloss" at bounding box center [288, 575] width 366 height 22
click at [114, 565] on input "Gloss" at bounding box center [238, 564] width 267 height 1
radio input "true"
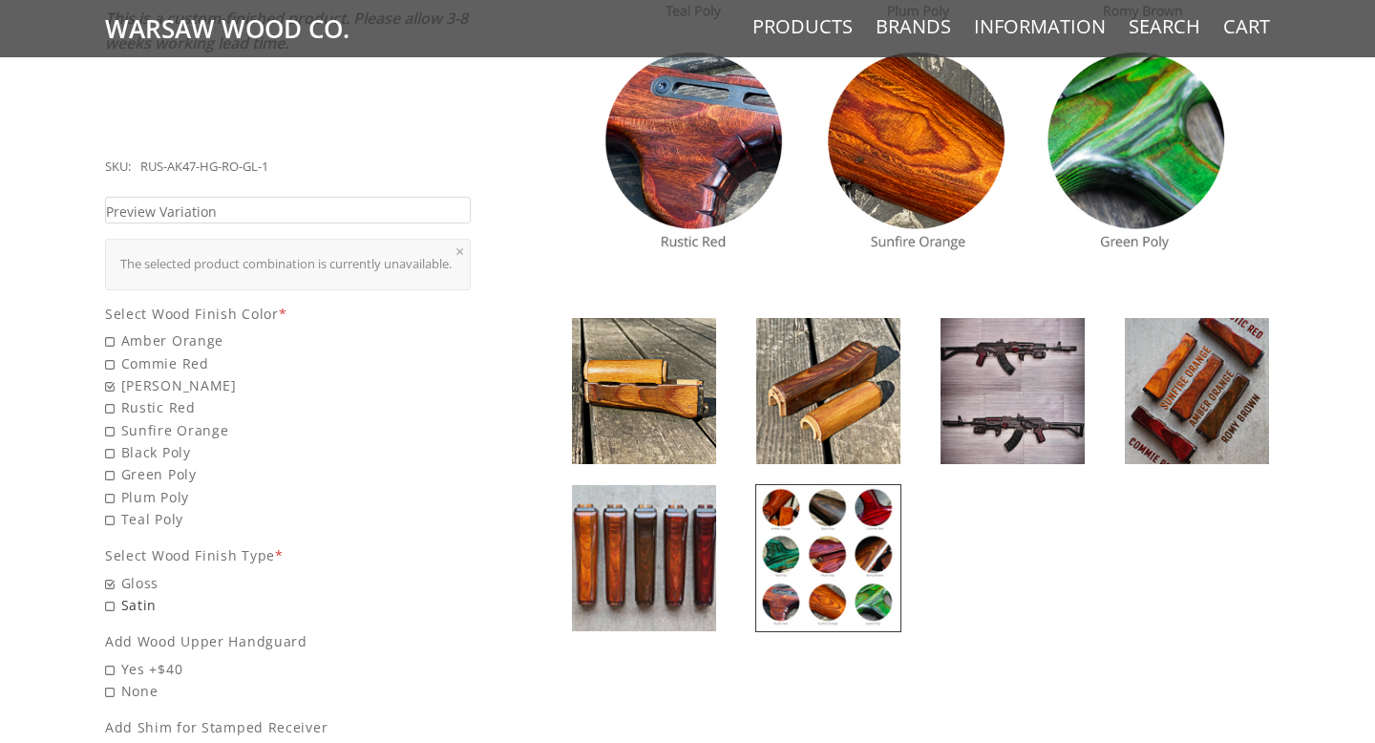
scroll to position [720, 0]
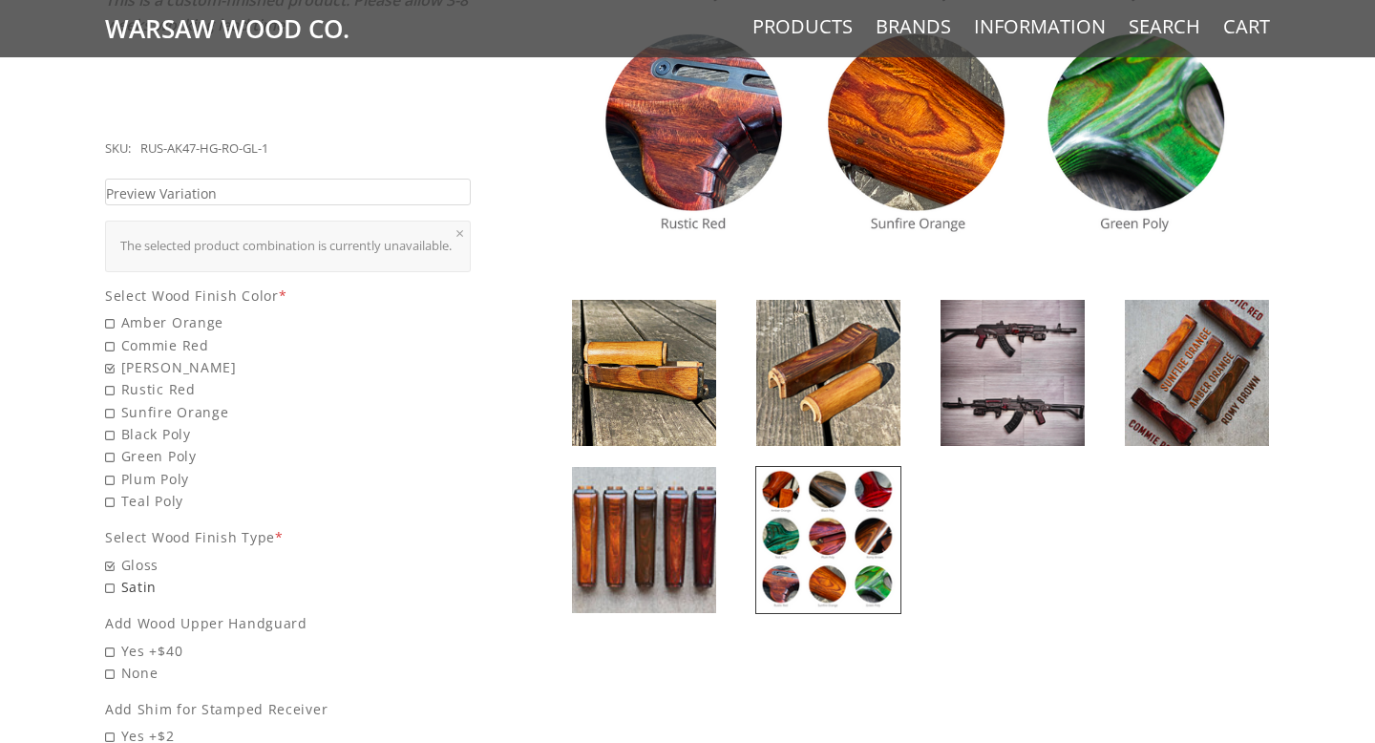
click at [111, 584] on span "Satin" at bounding box center [288, 587] width 366 height 22
click at [111, 577] on input "Satin" at bounding box center [238, 576] width 267 height 1
radio input "true"
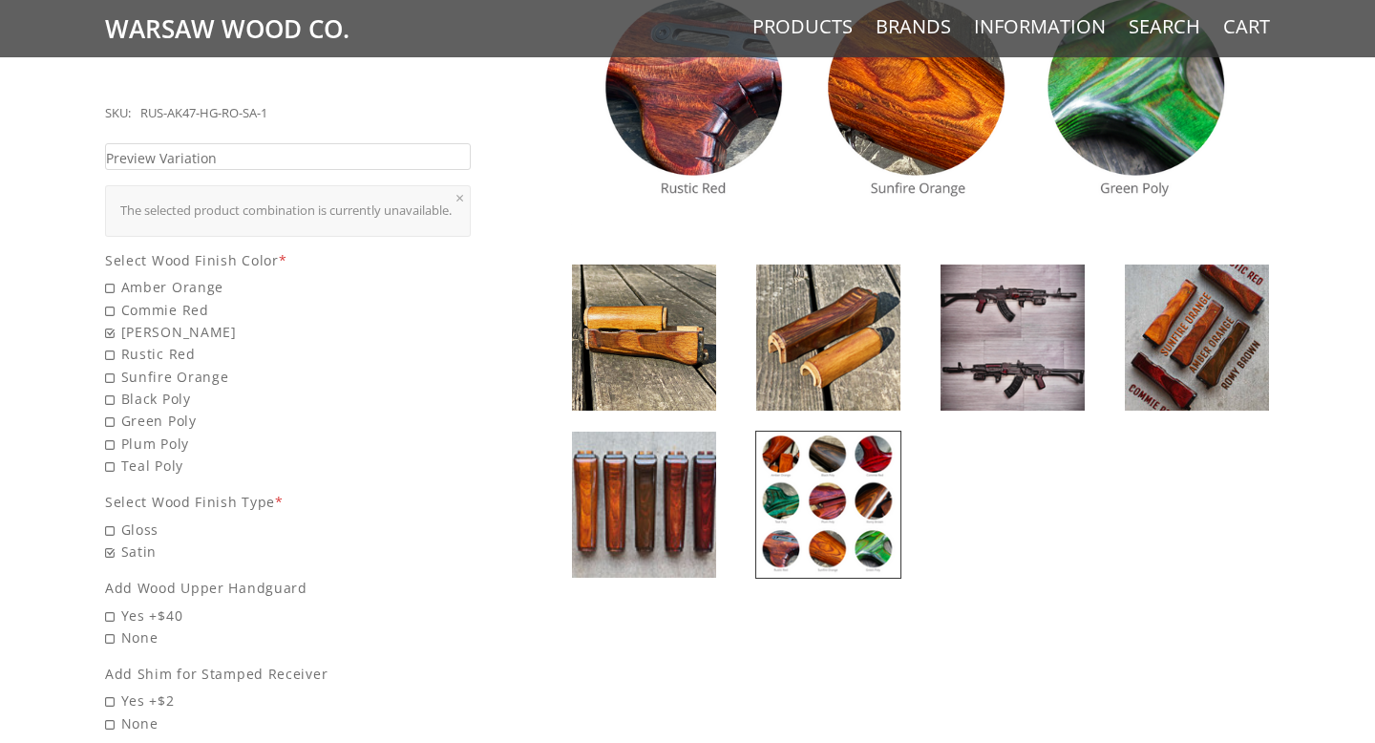
scroll to position [761, 0]
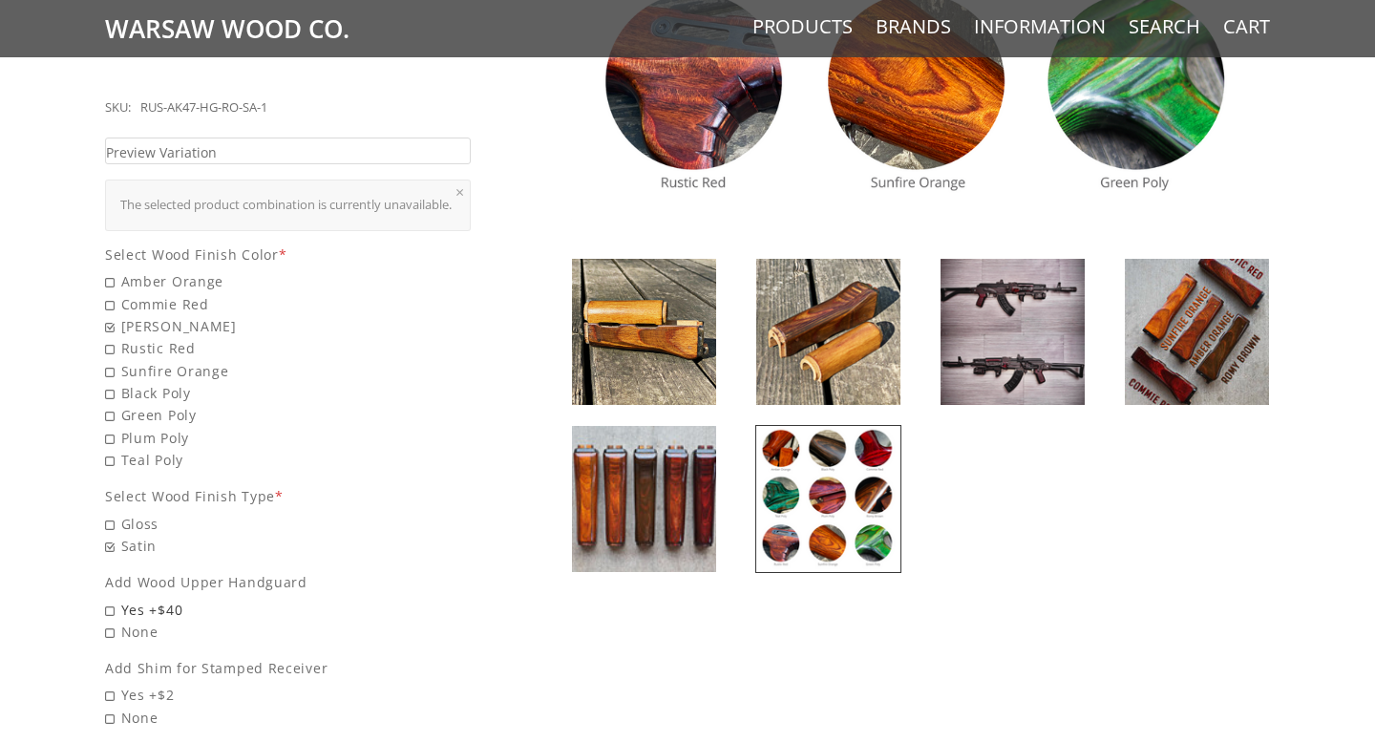
click at [107, 605] on span "Yes +$40" at bounding box center [288, 610] width 366 height 22
click at [107, 600] on input "Yes +$40" at bounding box center [238, 599] width 267 height 1
radio input "true"
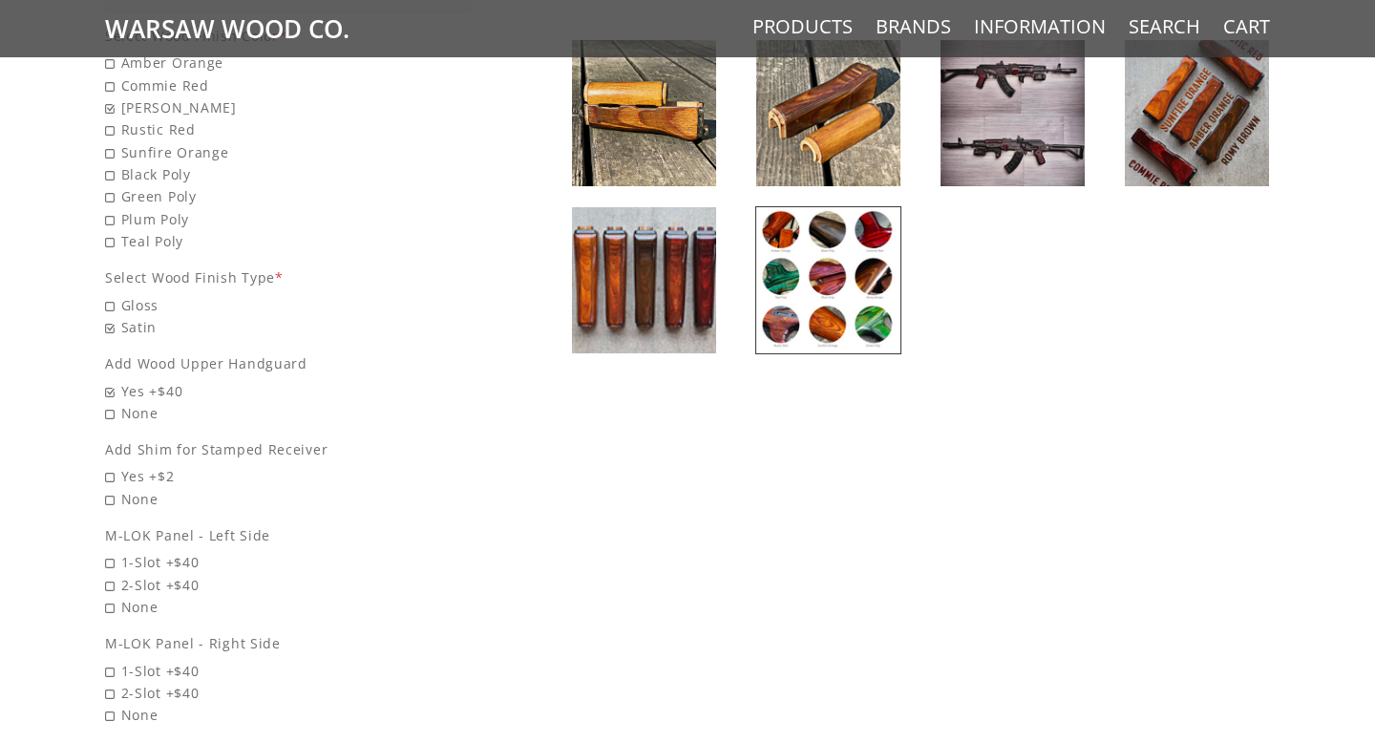
scroll to position [982, 0]
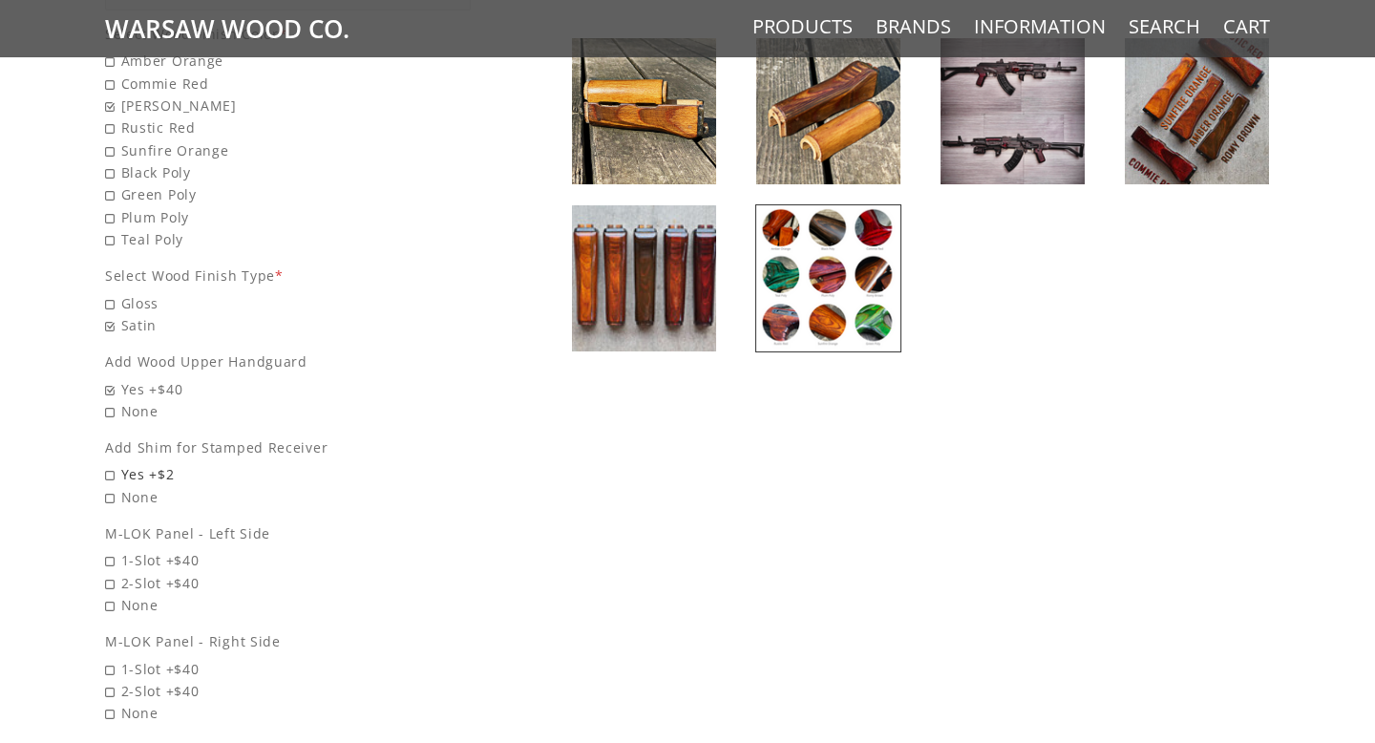
click at [109, 470] on span "Yes +$2" at bounding box center [288, 474] width 366 height 22
click at [109, 464] on input "Yes +$2" at bounding box center [238, 463] width 267 height 1
radio input "true"
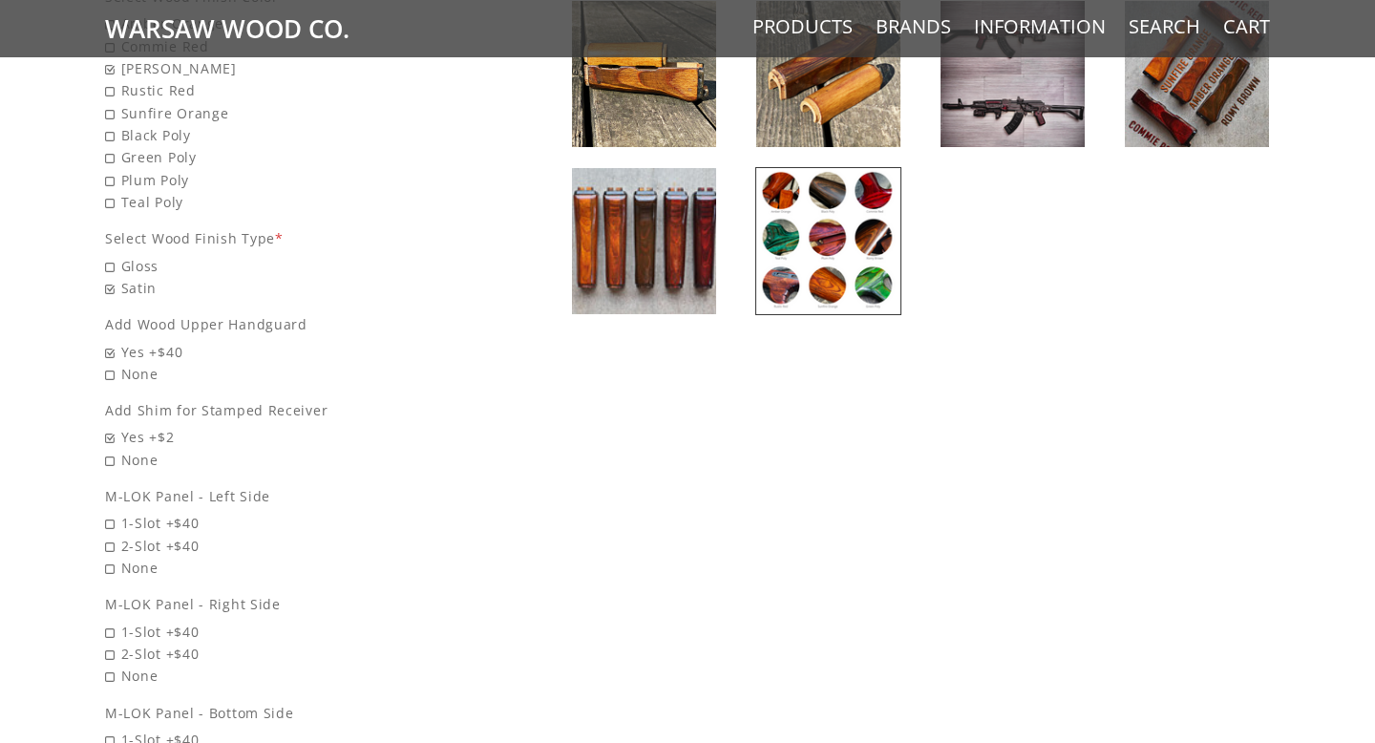
scroll to position [1023, 0]
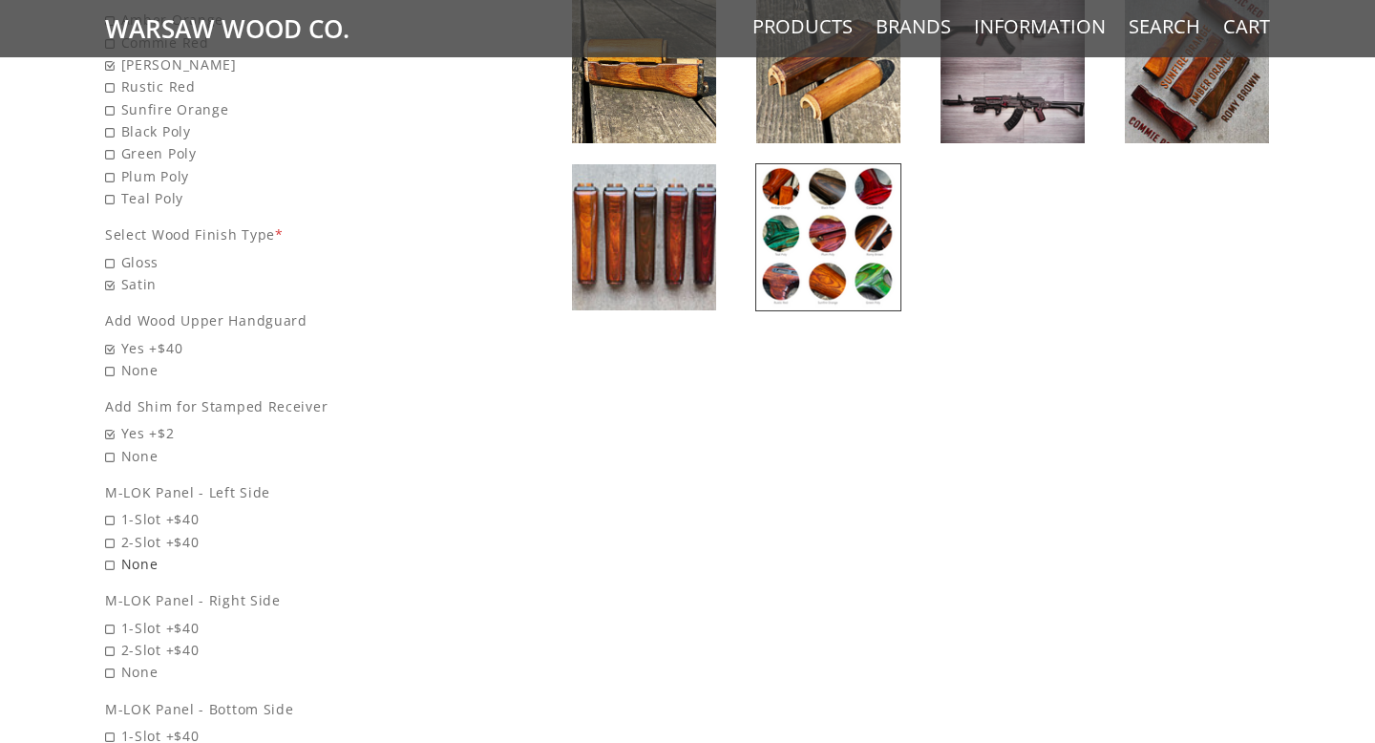
click at [109, 559] on span "None" at bounding box center [288, 564] width 366 height 22
click at [109, 554] on input "None" at bounding box center [238, 553] width 267 height 1
radio input "true"
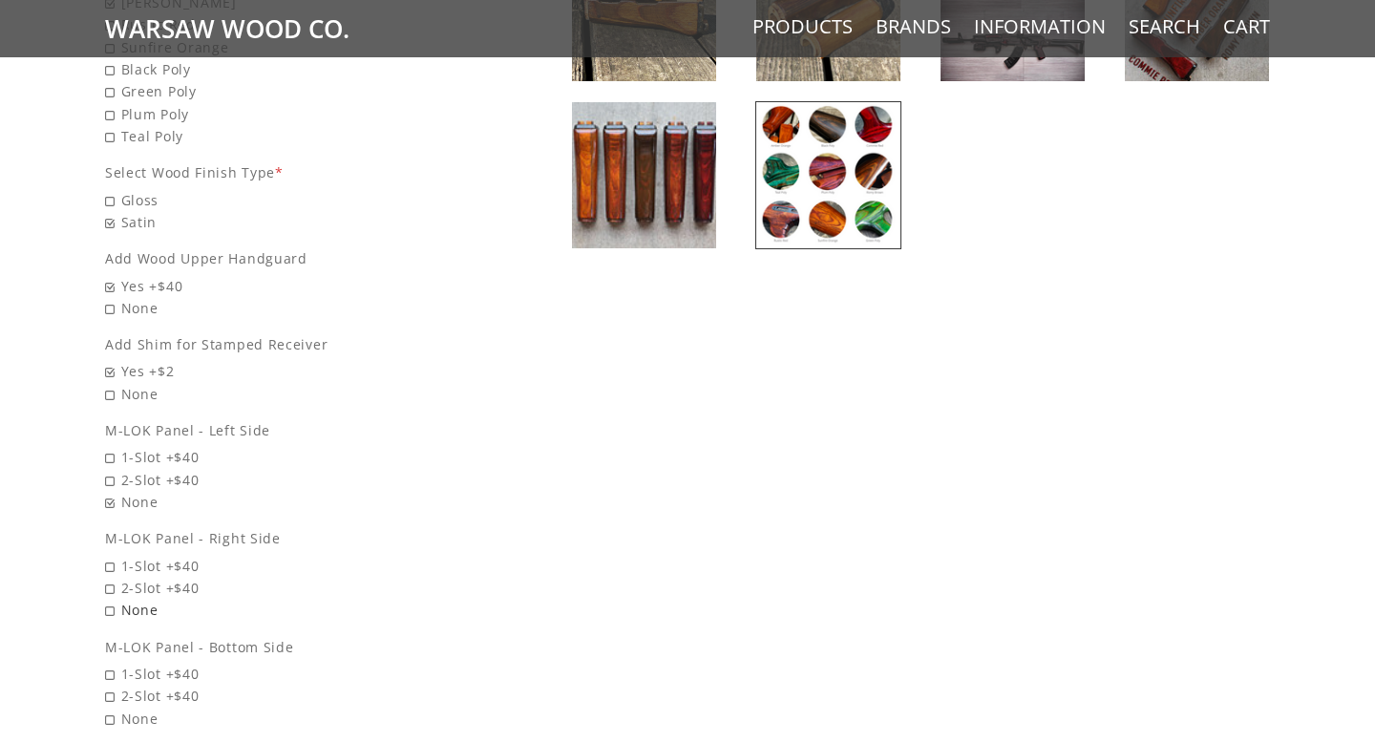
scroll to position [1088, 0]
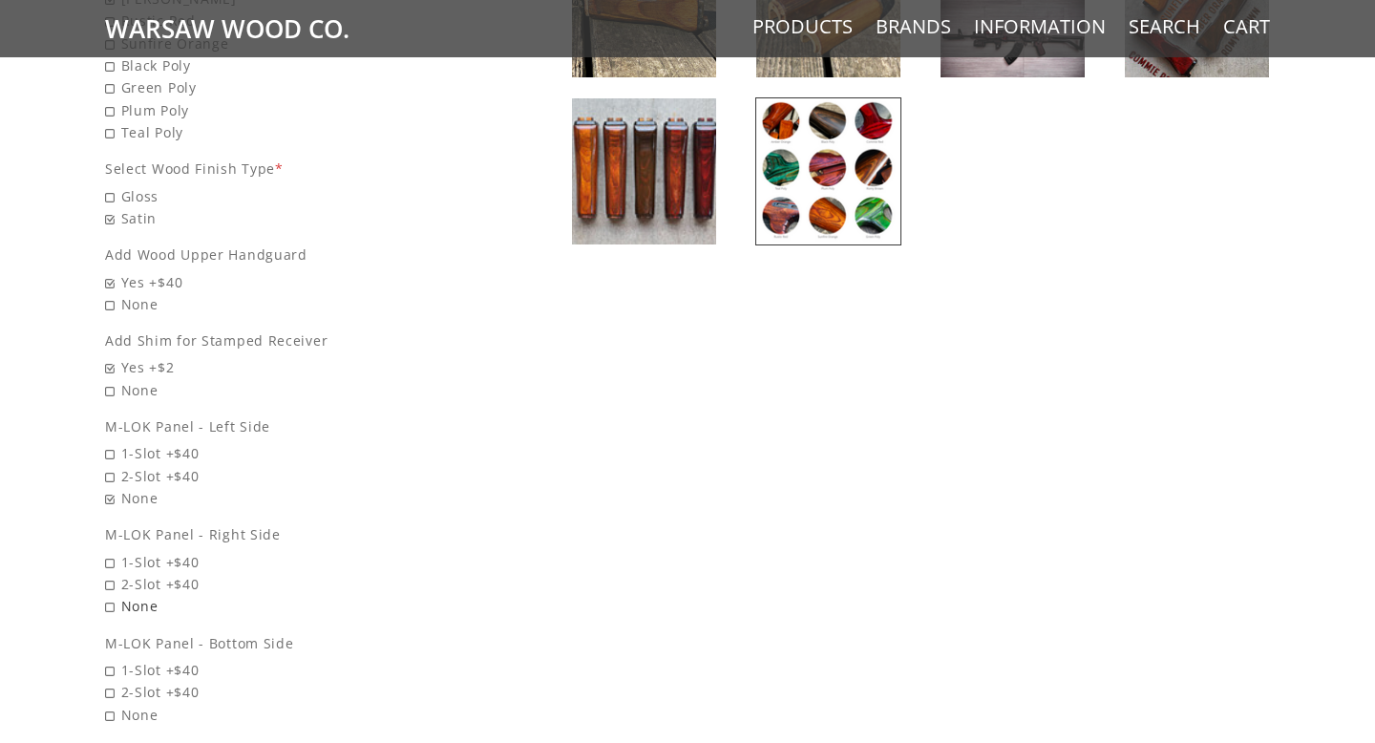
click at [112, 602] on span "None" at bounding box center [288, 606] width 366 height 22
click at [112, 596] on input "None" at bounding box center [238, 595] width 267 height 1
radio input "true"
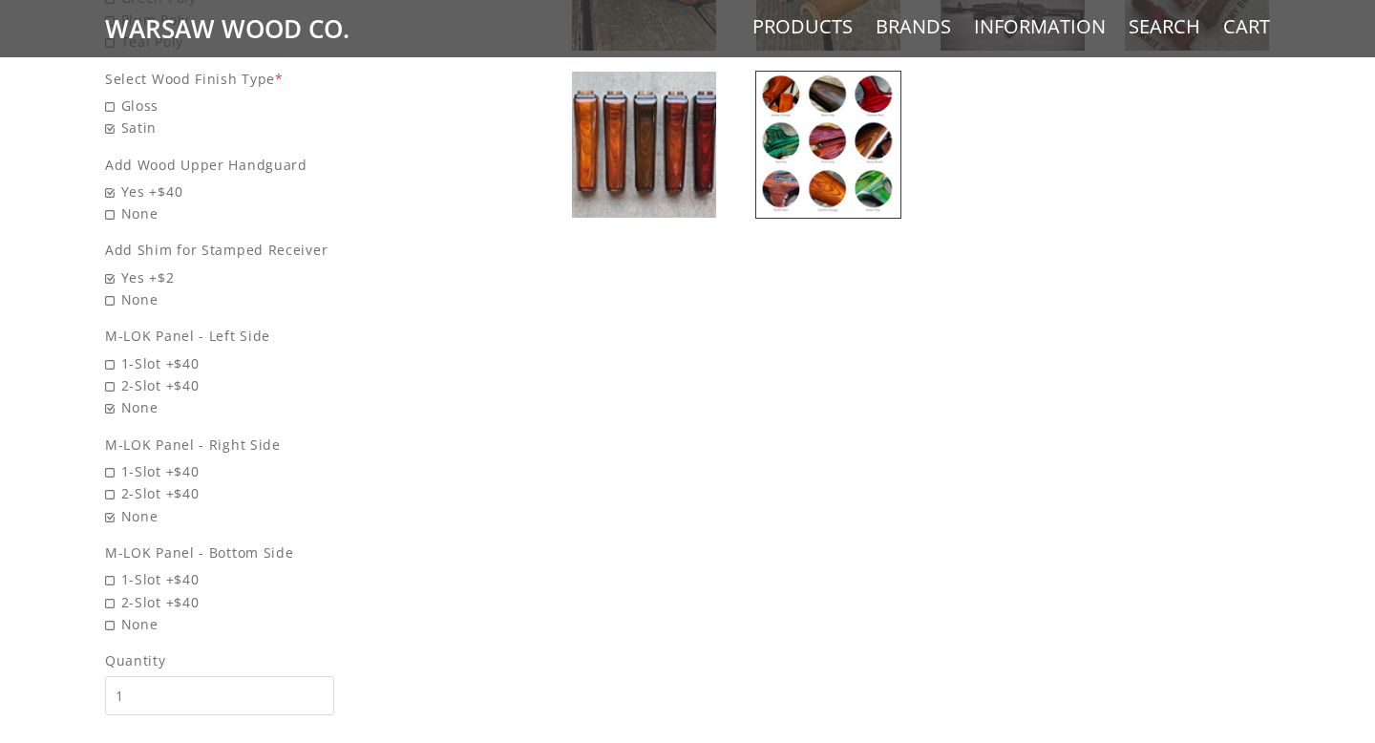
scroll to position [1202, 0]
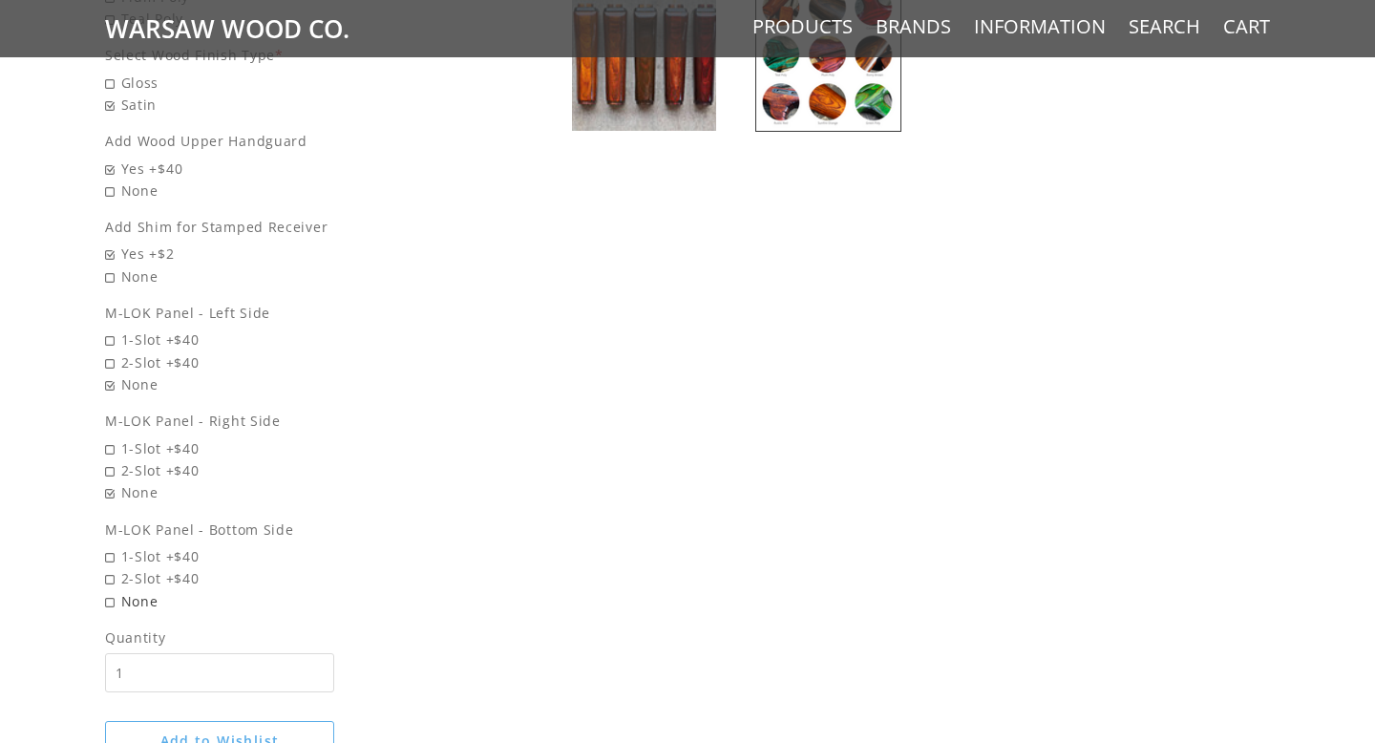
click at [114, 598] on span "None" at bounding box center [288, 601] width 366 height 22
click at [114, 591] on input "None" at bounding box center [238, 590] width 267 height 1
radio input "true"
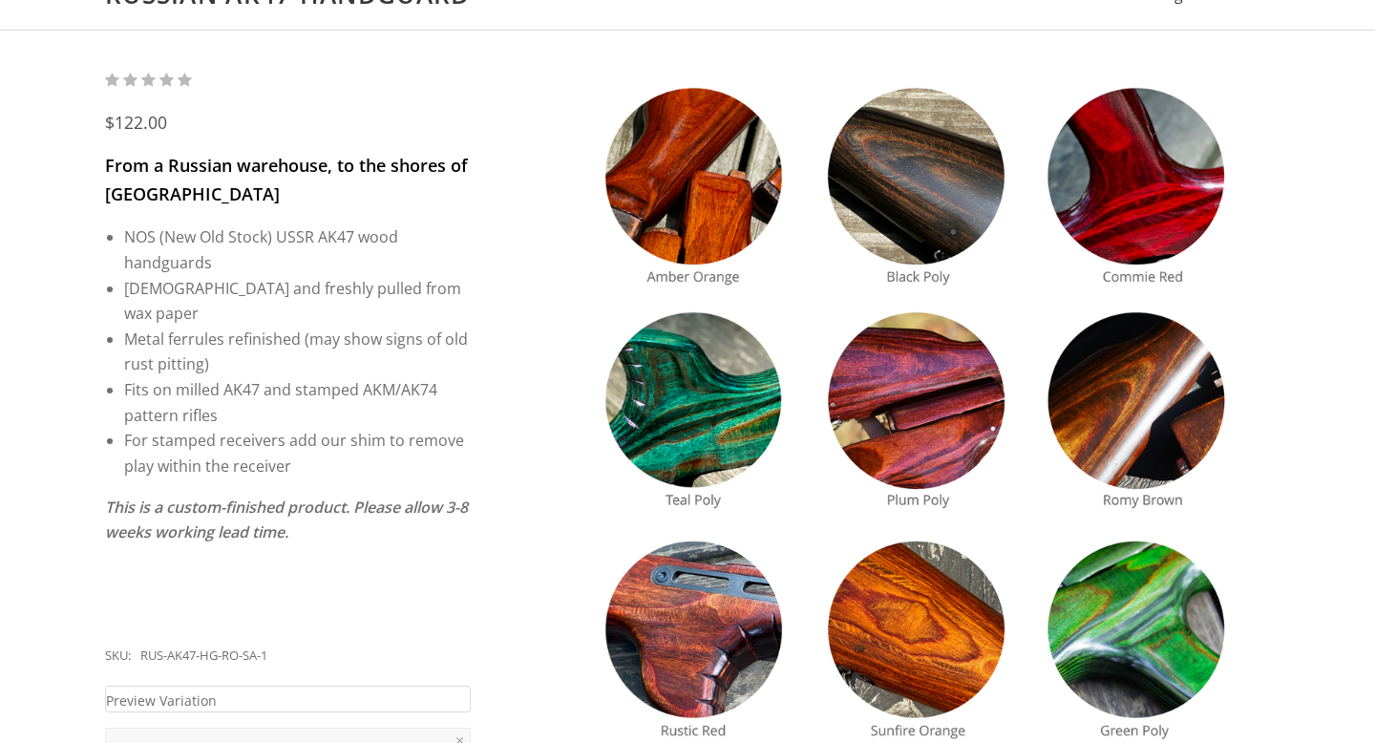
scroll to position [0, 0]
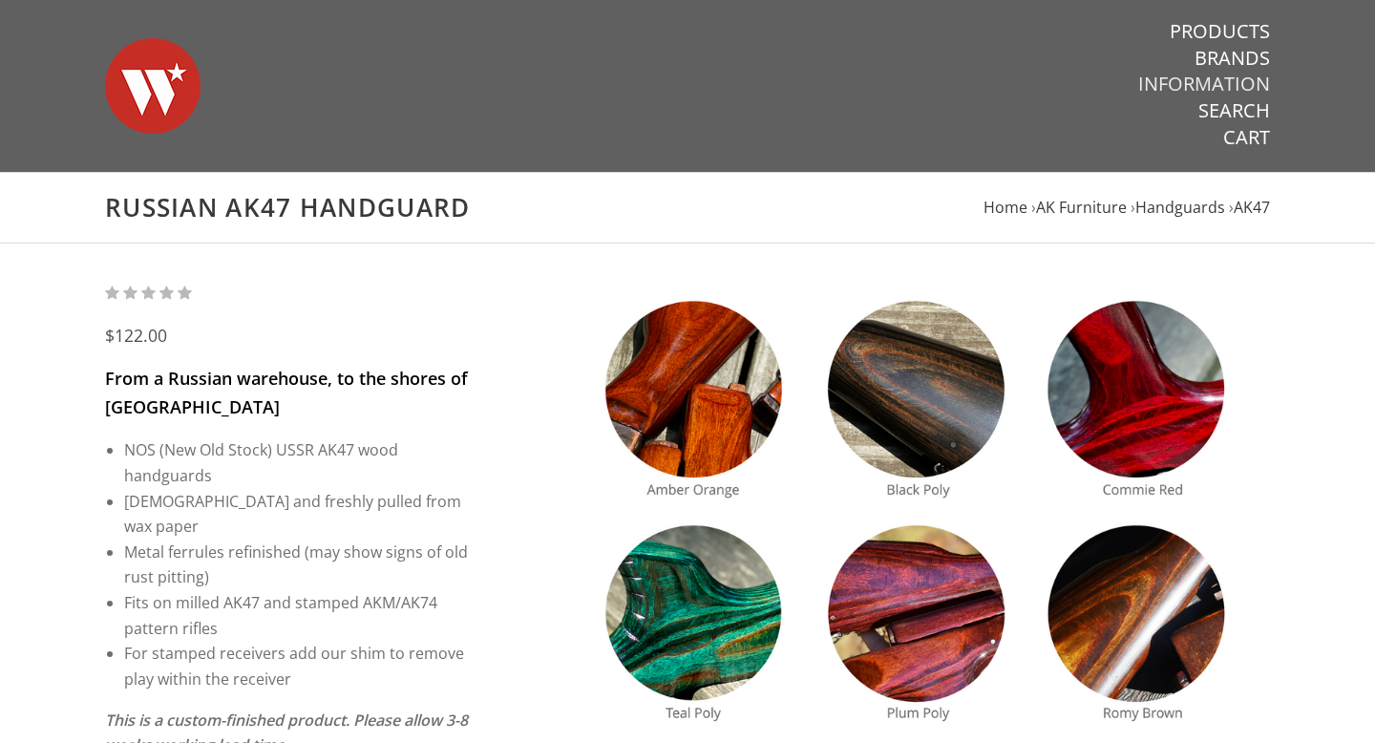
click at [1229, 79] on link "Information" at bounding box center [1204, 84] width 132 height 25
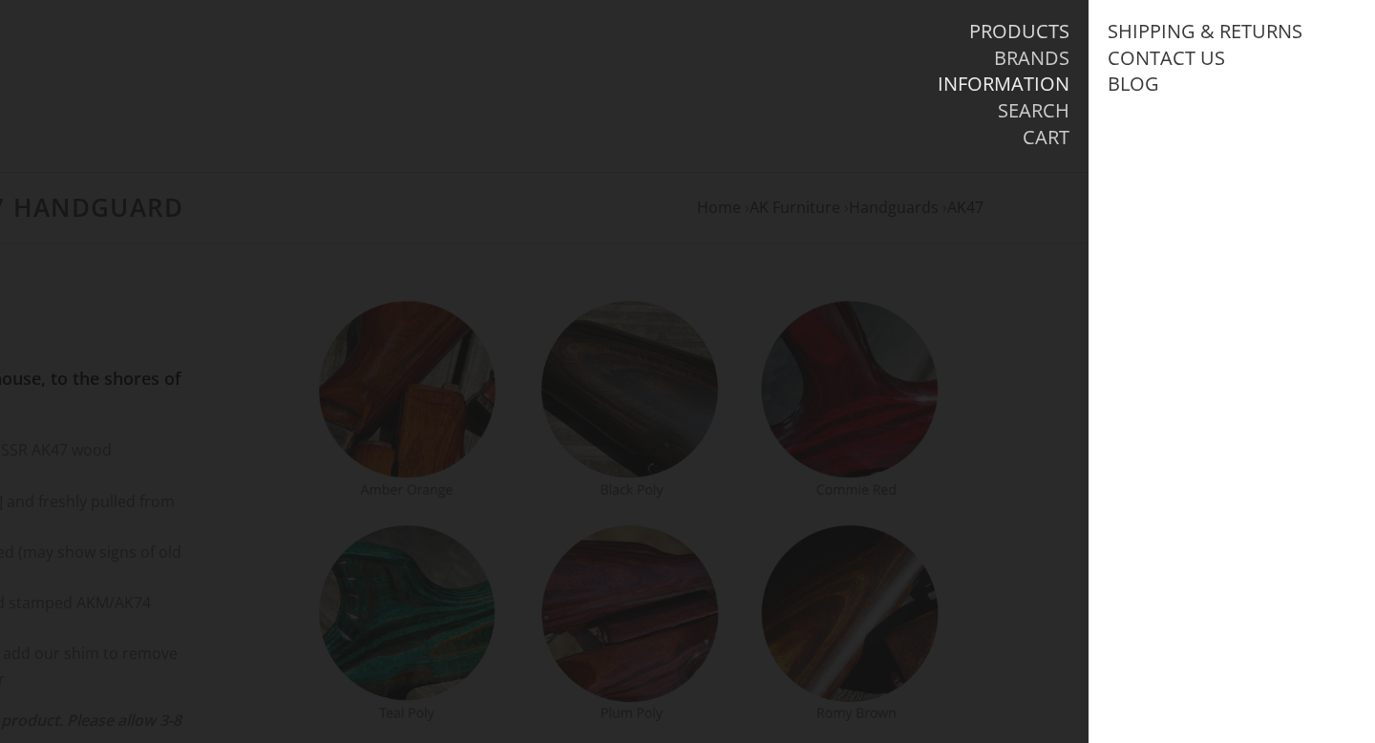
click at [1036, 43] on link "Products" at bounding box center [1019, 31] width 100 height 25
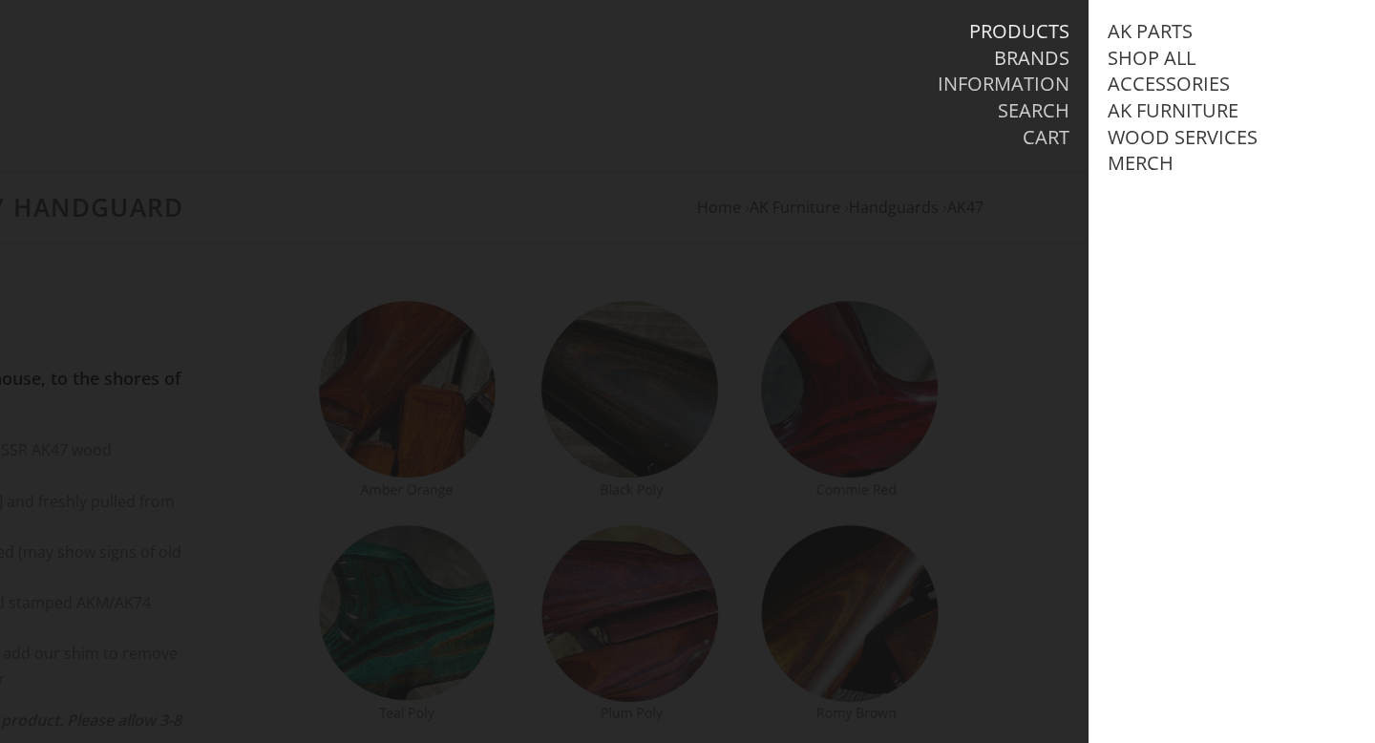
click at [1036, 53] on link "Brands" at bounding box center [1031, 58] width 75 height 25
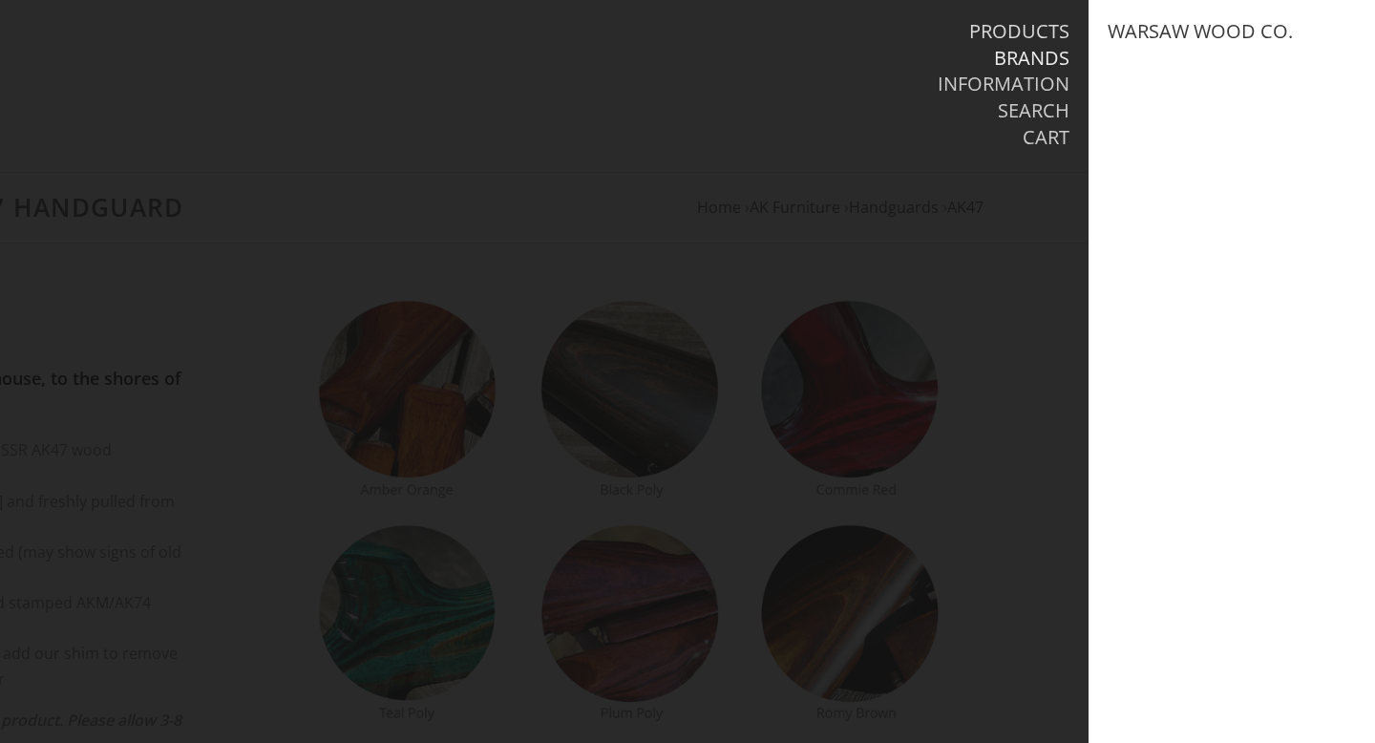
click at [1045, 28] on link "Products" at bounding box center [1019, 31] width 100 height 25
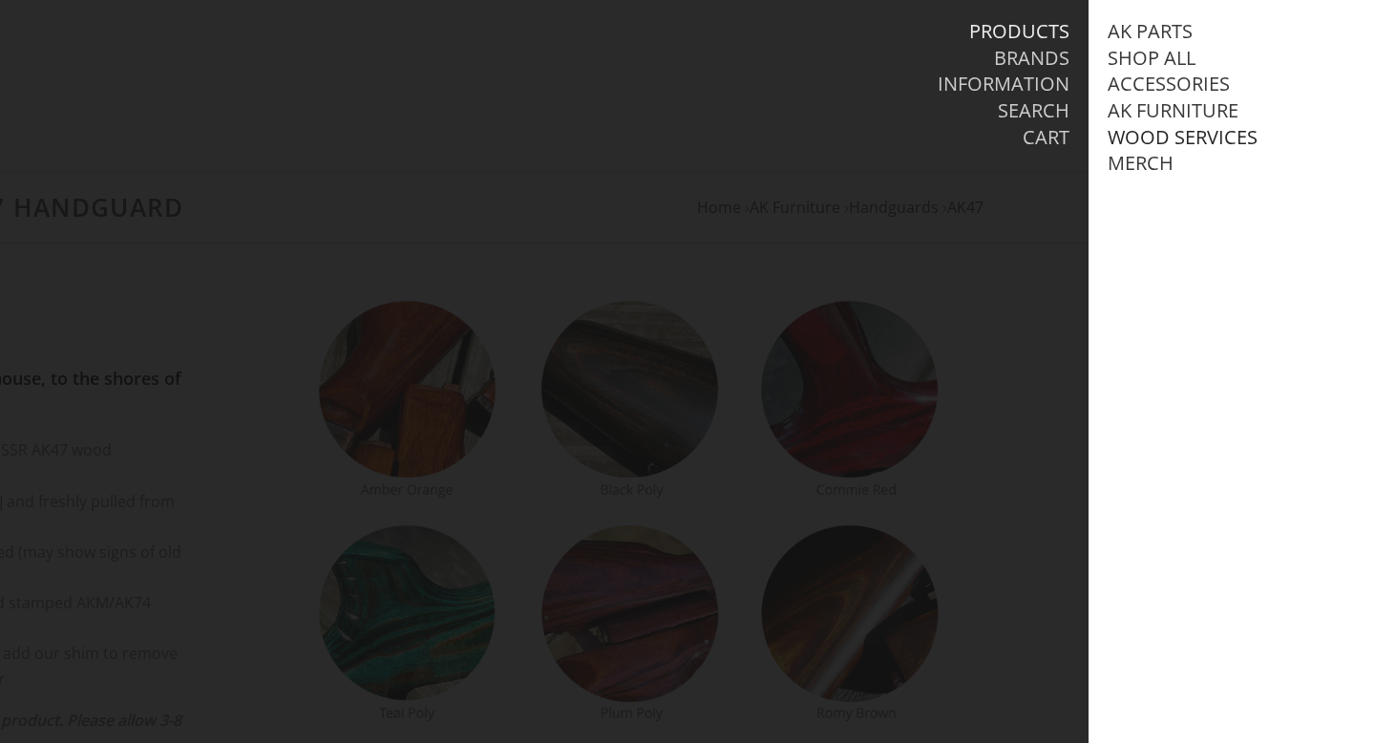
click at [1152, 139] on link "Wood Services" at bounding box center [1183, 137] width 150 height 25
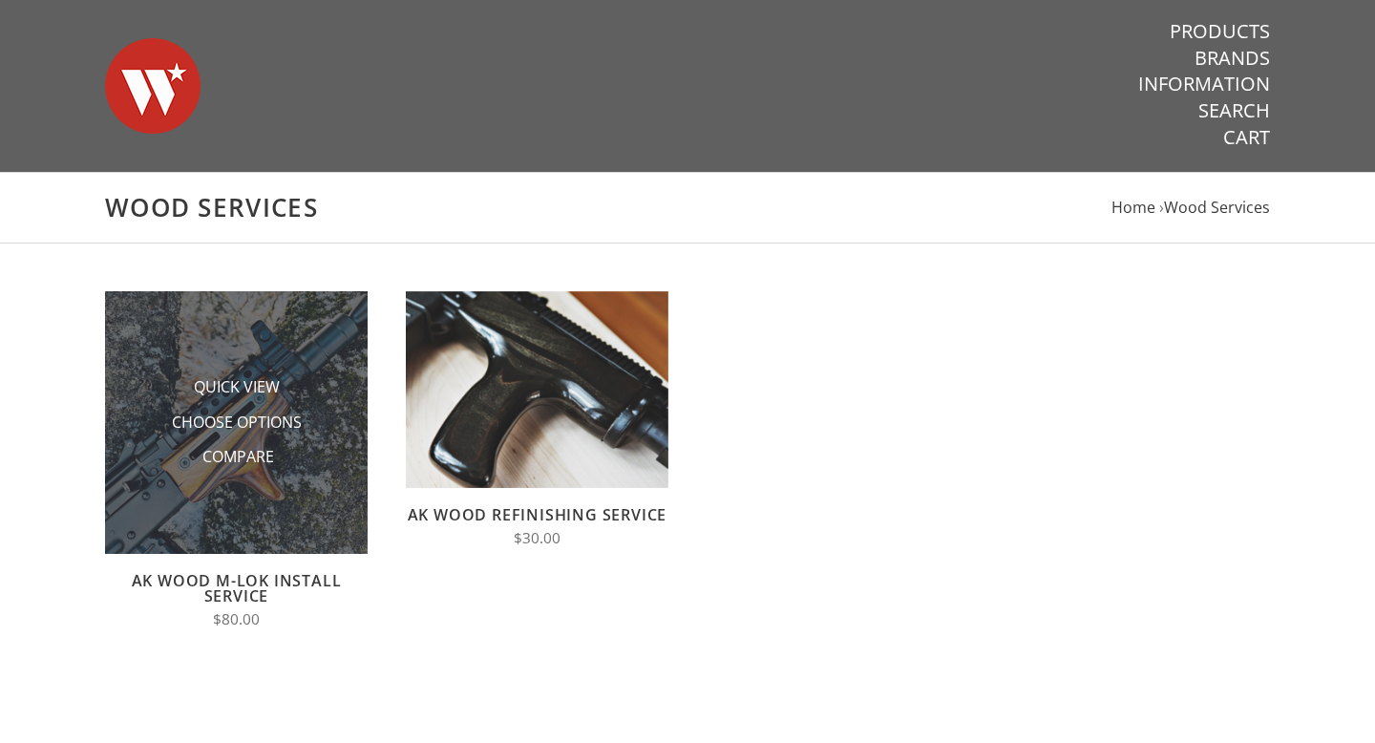
click at [338, 449] on img at bounding box center [236, 422] width 263 height 263
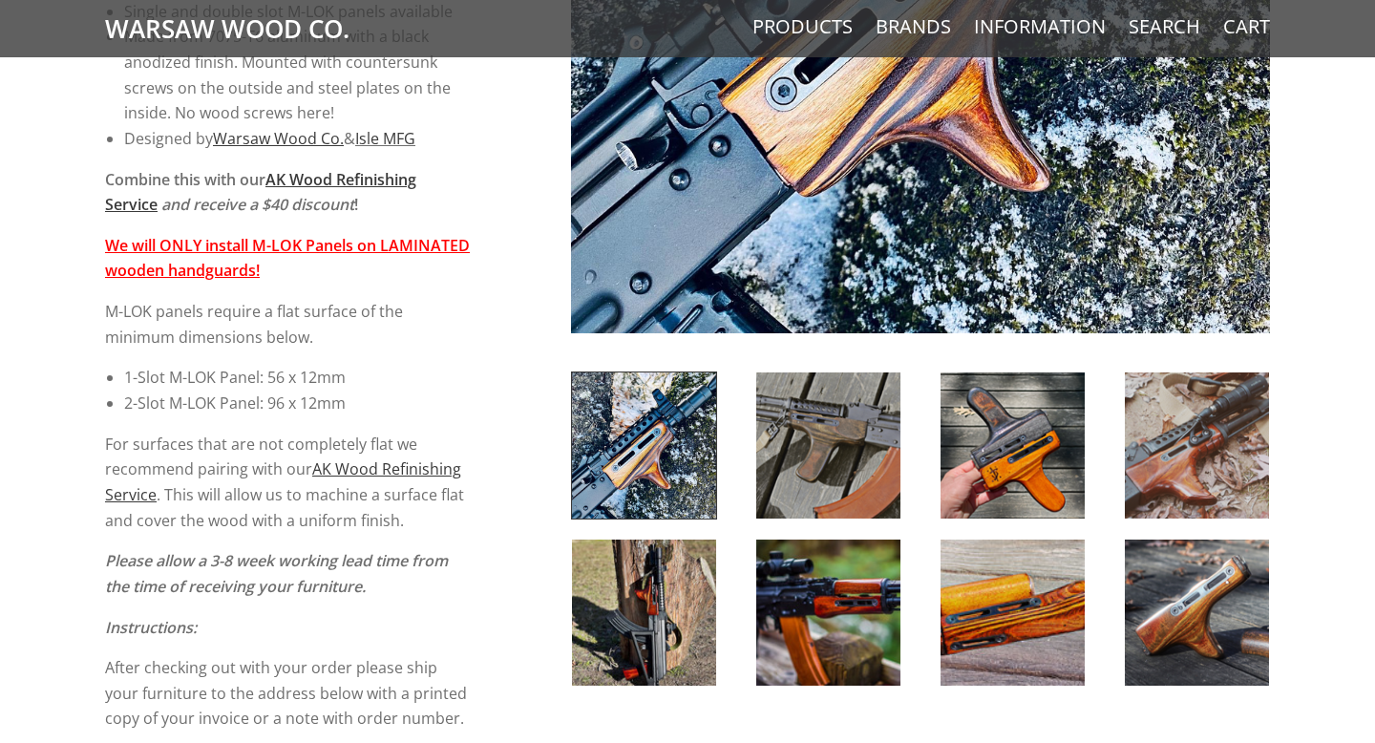
scroll to position [578, 0]
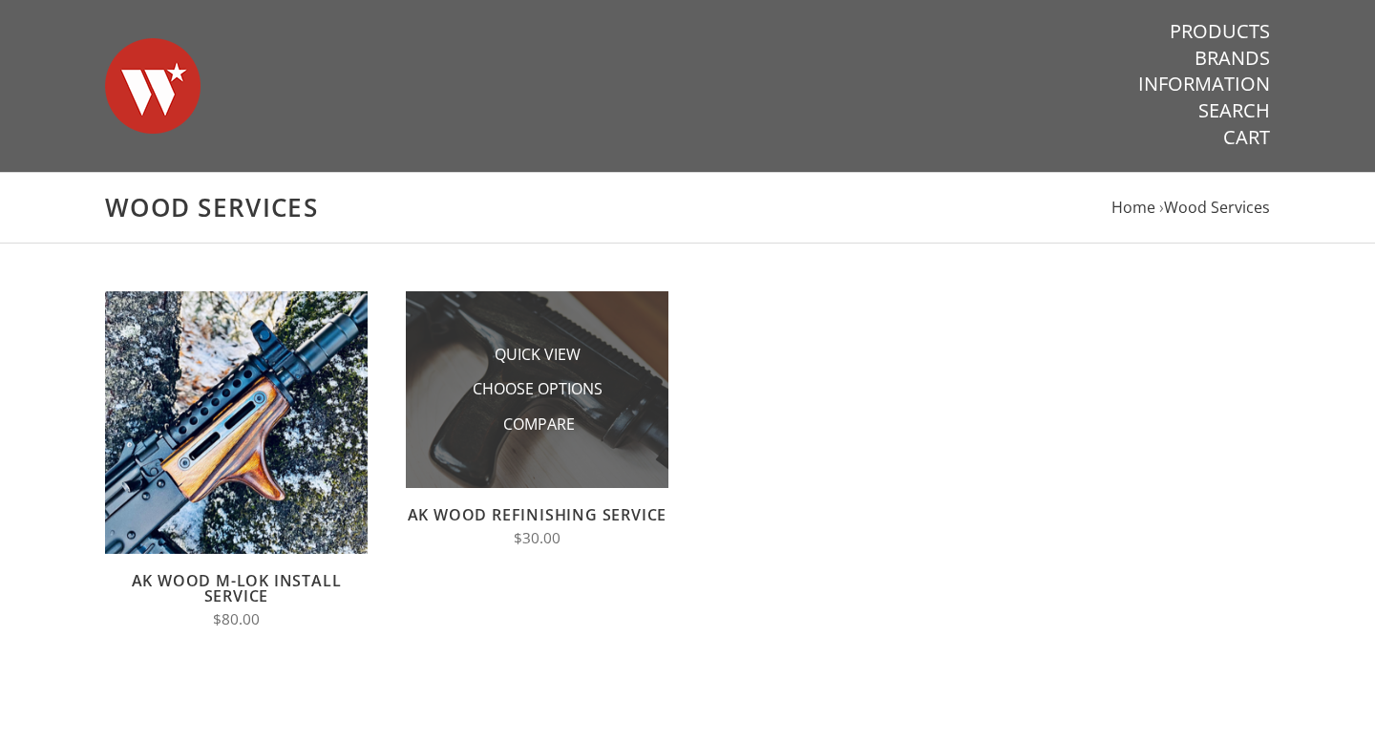
click at [558, 403] on li "Choose Options" at bounding box center [537, 388] width 191 height 35
click at [631, 457] on img at bounding box center [537, 389] width 263 height 197
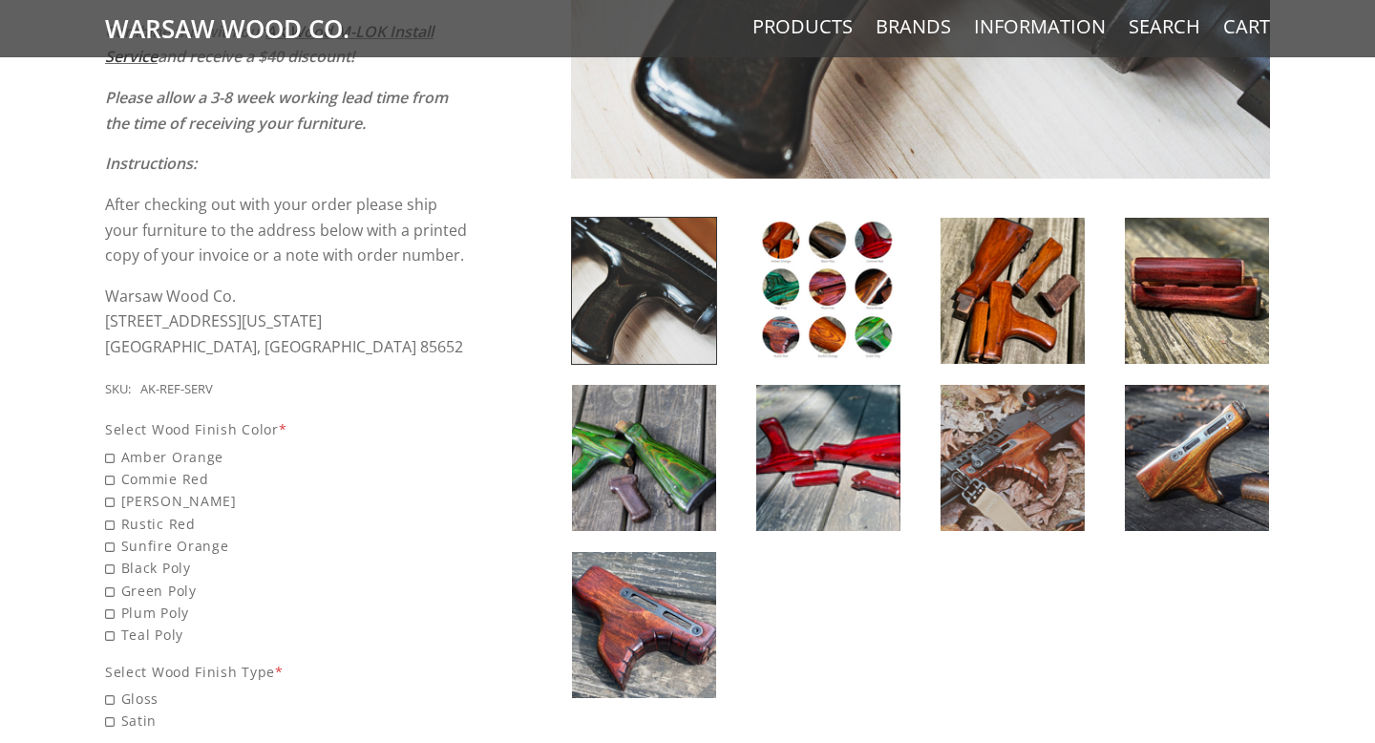
scroll to position [639, 0]
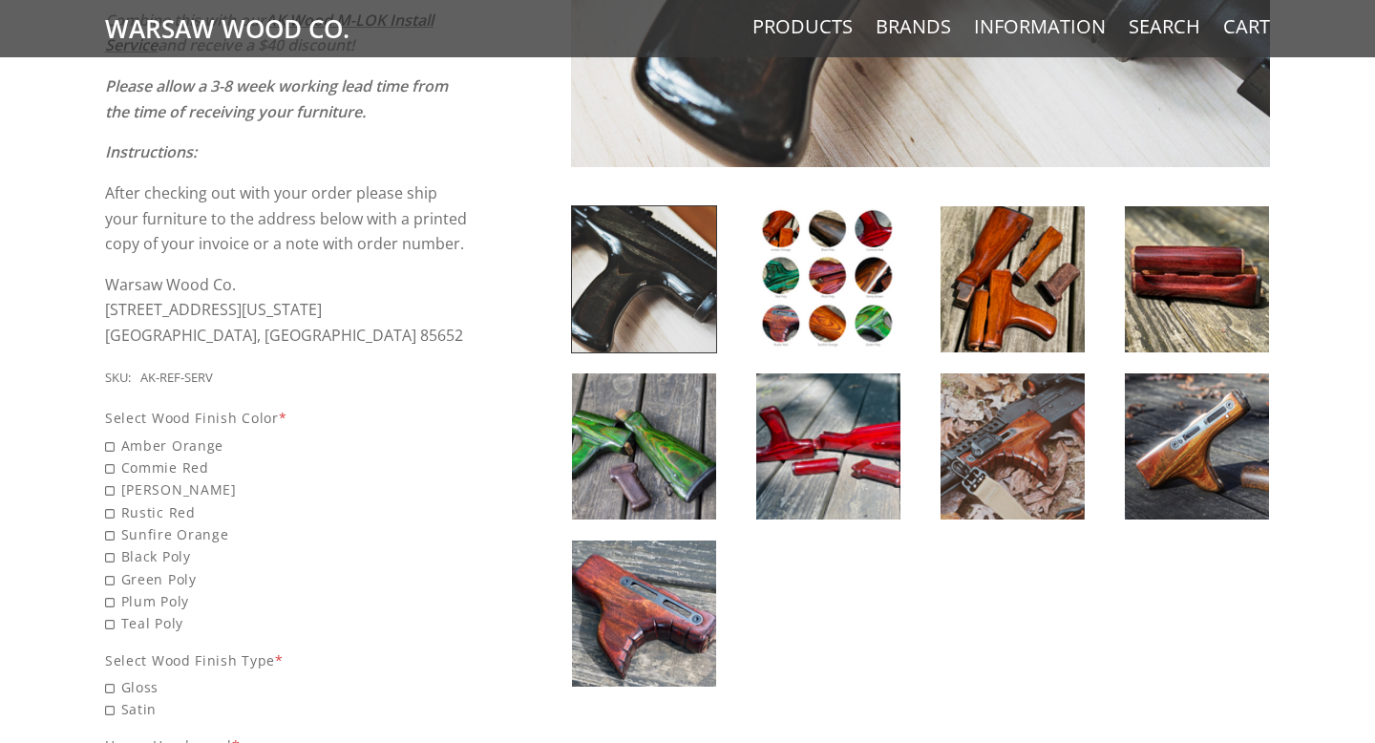
click at [838, 275] on img at bounding box center [828, 279] width 144 height 146
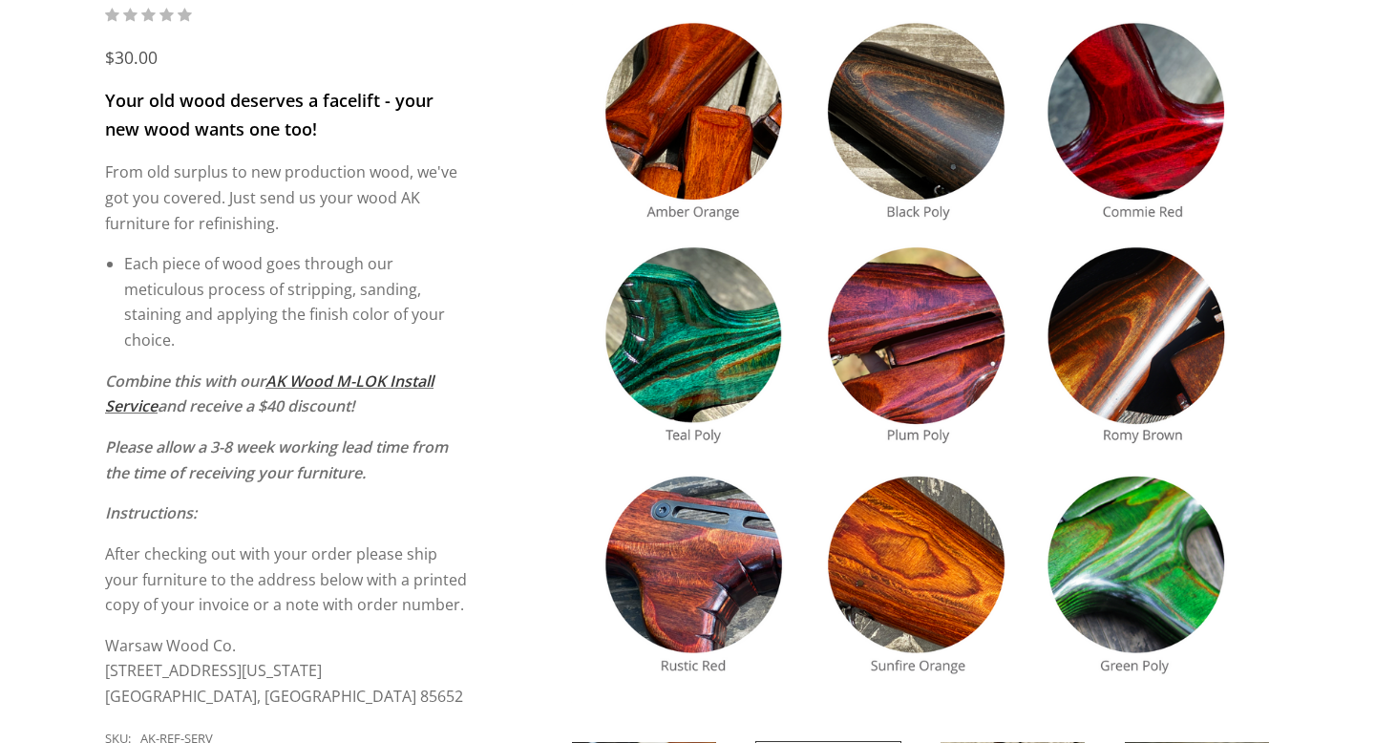
scroll to position [277, 0]
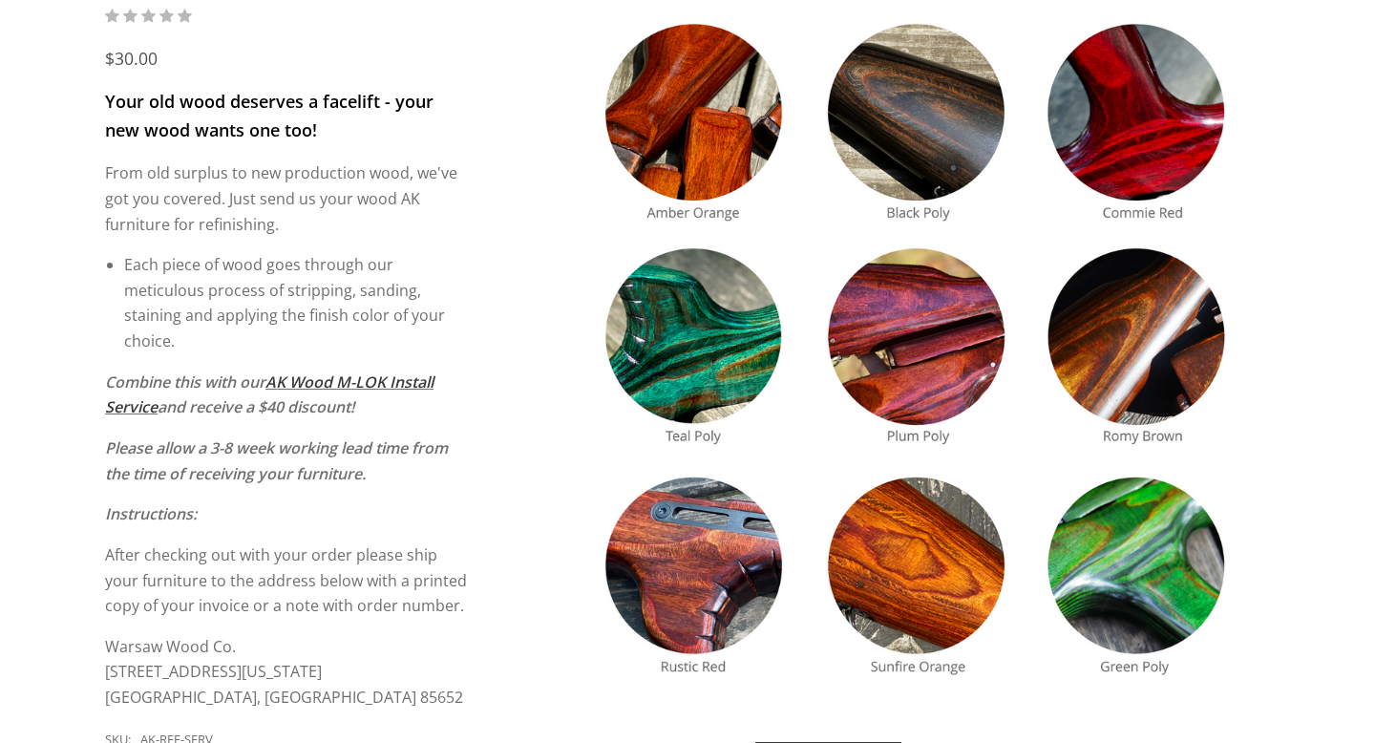
click at [709, 154] on img at bounding box center [920, 354] width 699 height 699
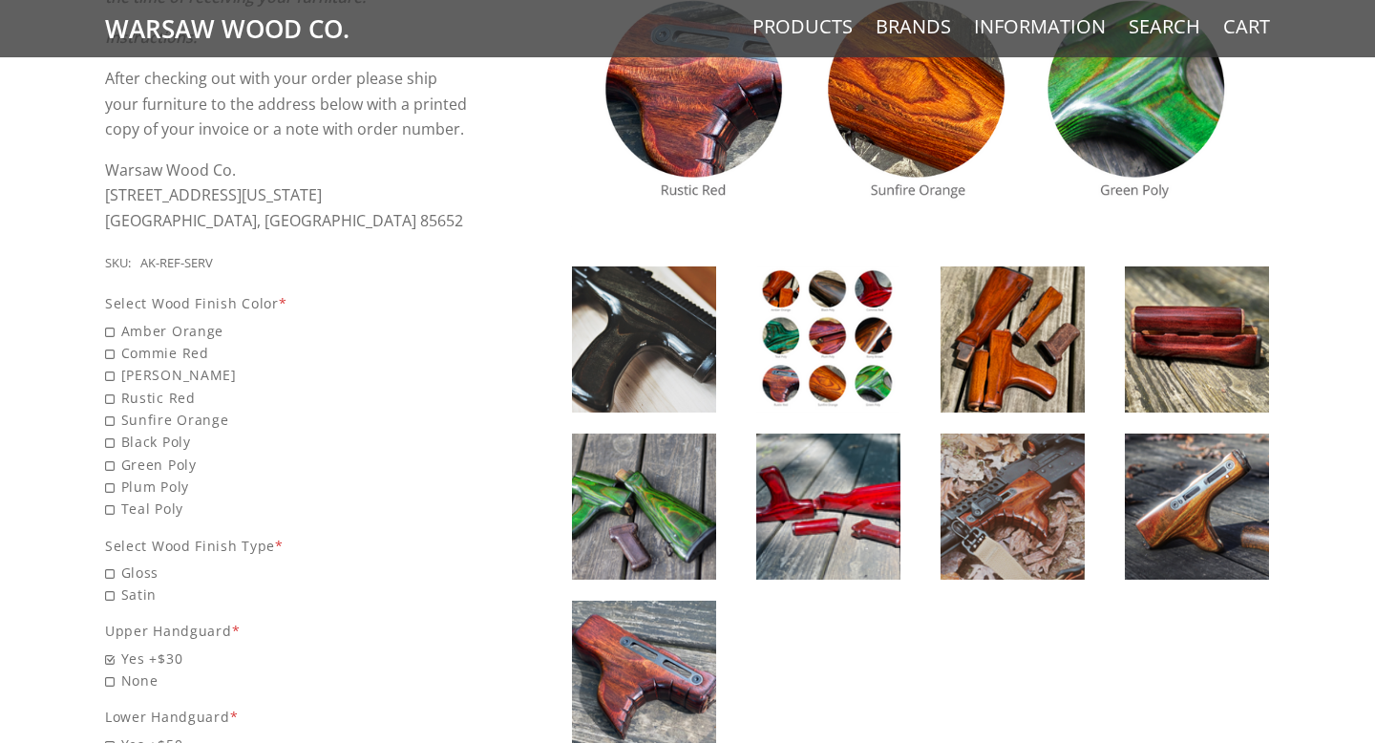
click at [1172, 361] on img at bounding box center [1197, 339] width 144 height 146
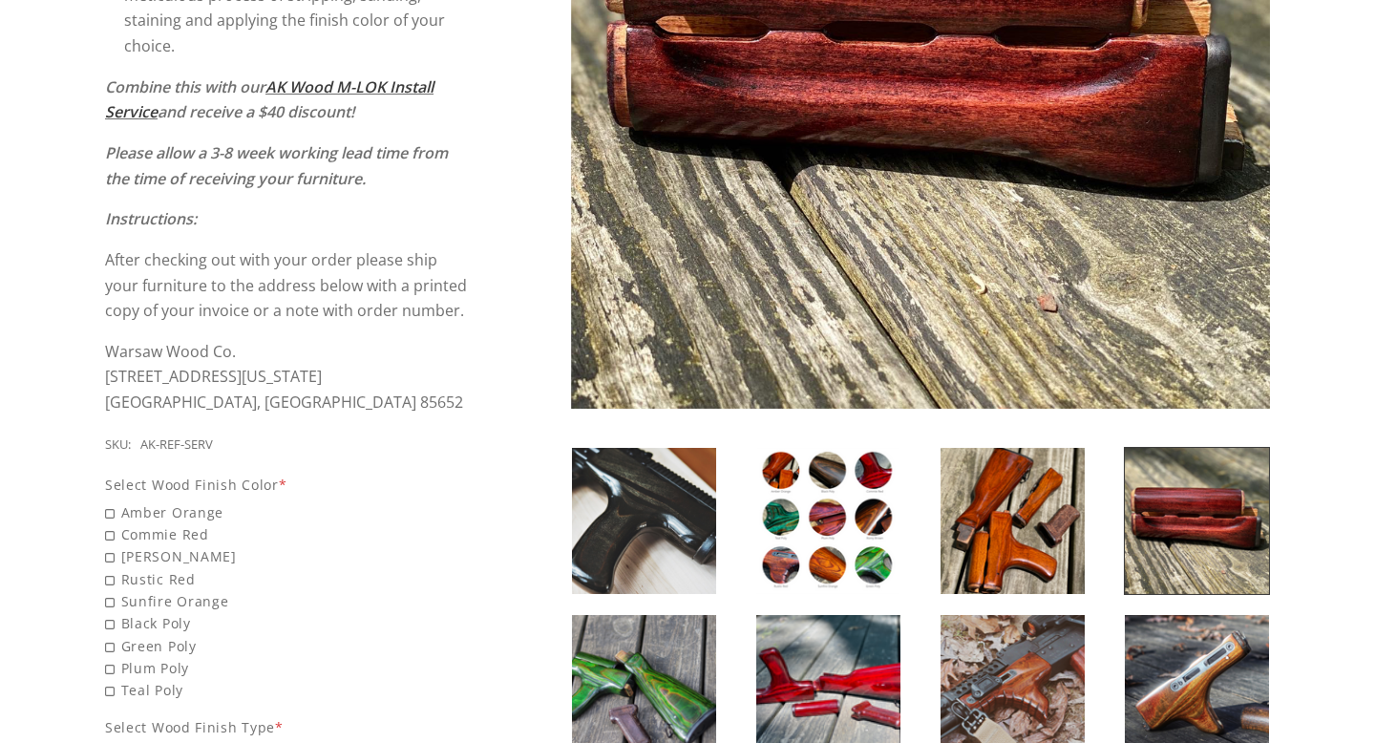
scroll to position [643, 0]
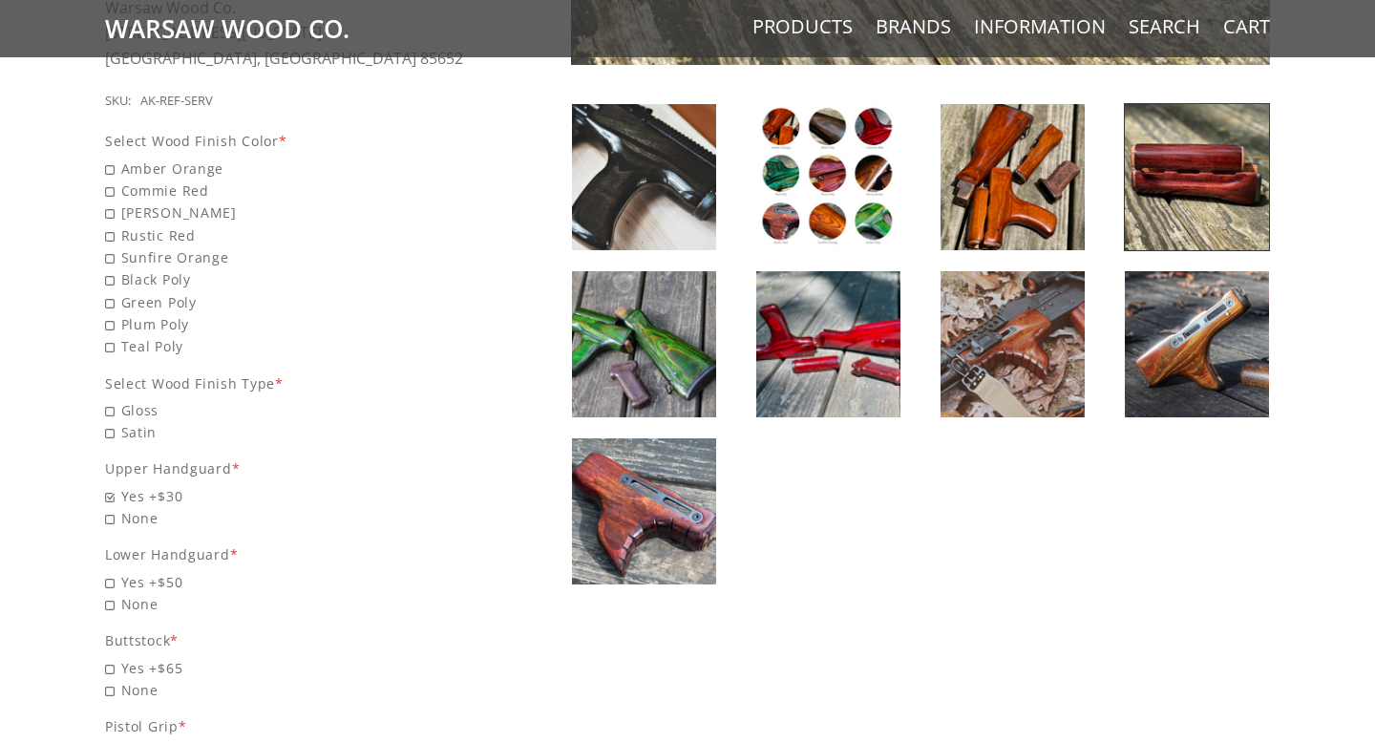
click at [848, 372] on img at bounding box center [828, 344] width 144 height 146
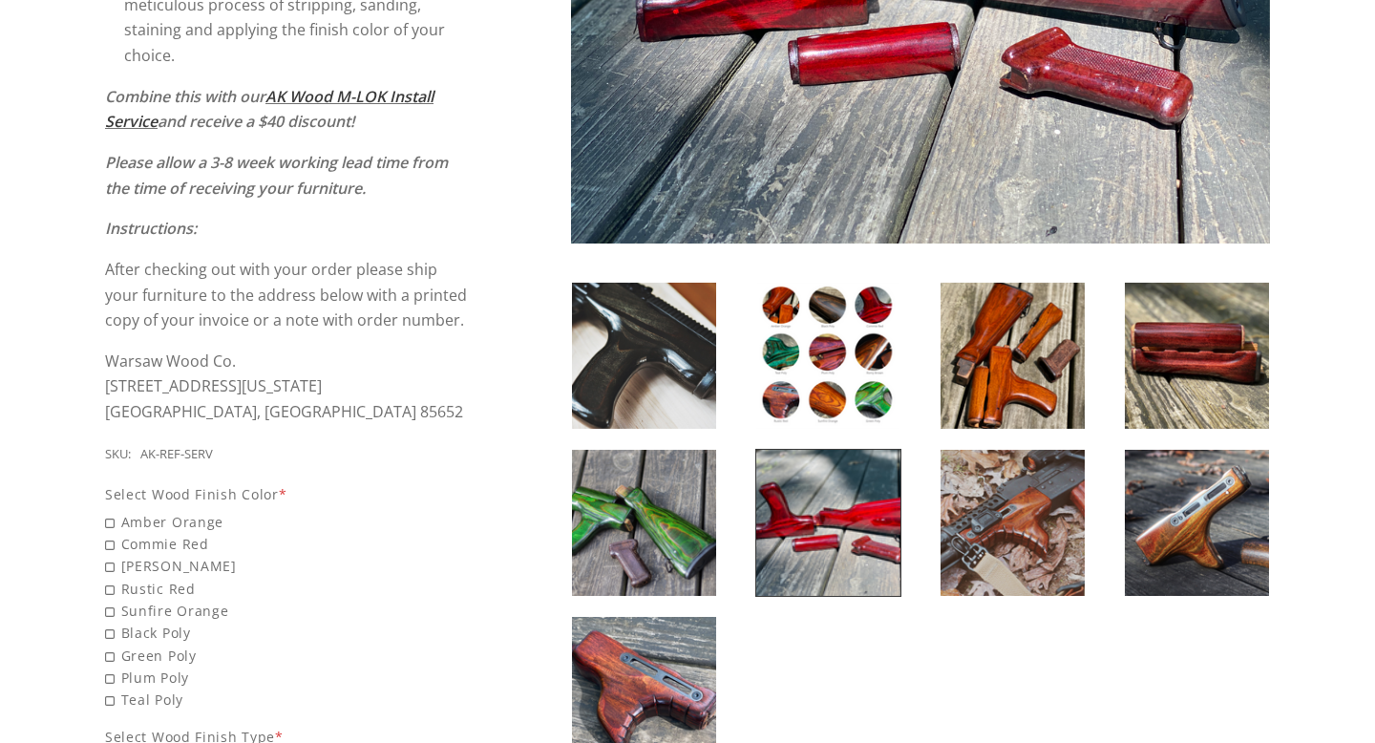
scroll to position [564, 0]
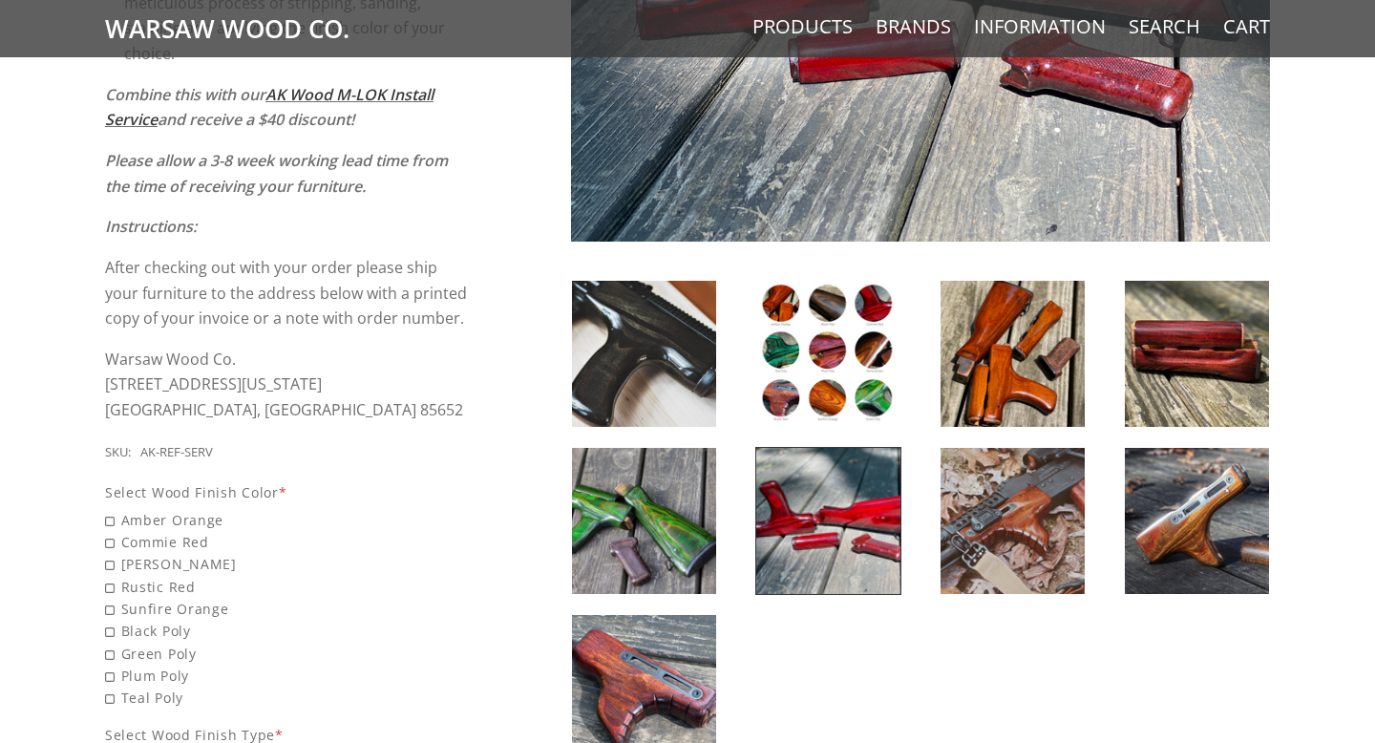
click at [833, 387] on img at bounding box center [828, 354] width 144 height 146
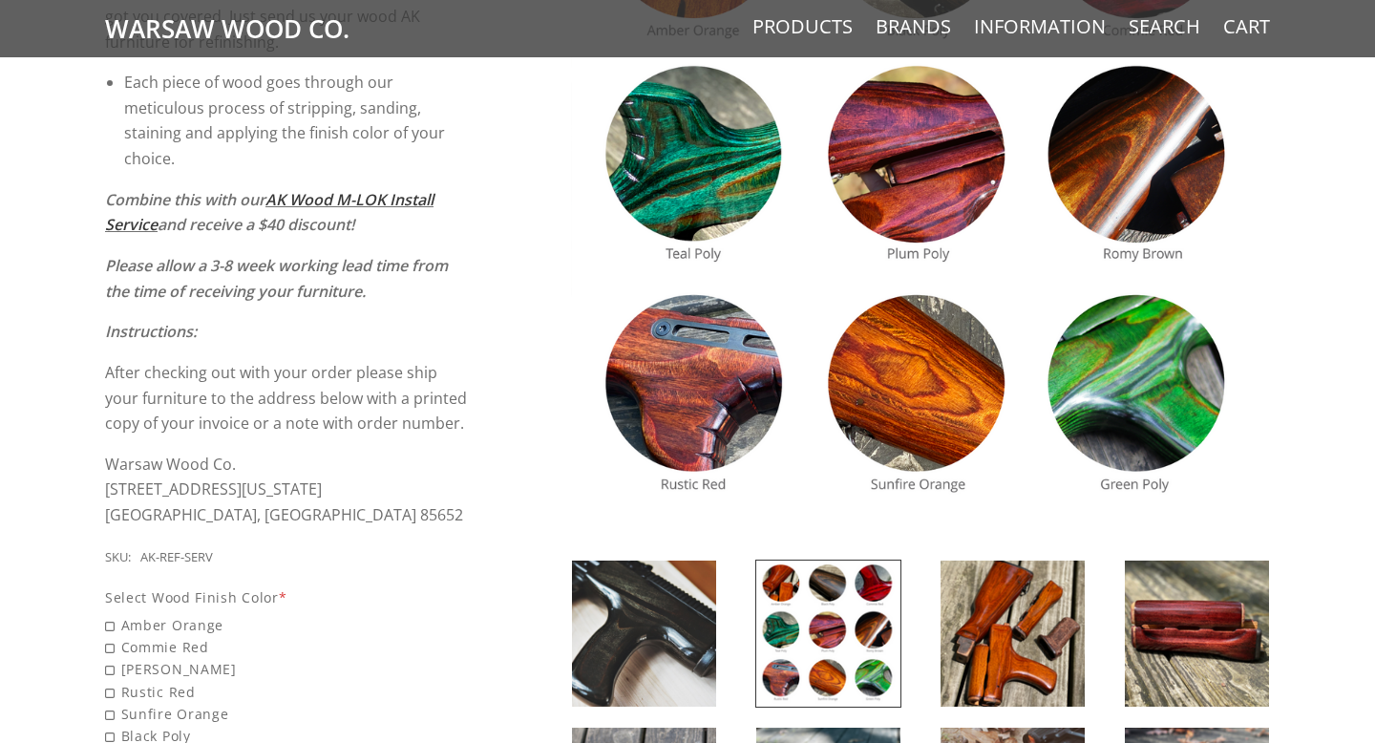
scroll to position [465, 0]
